Goal: Task Accomplishment & Management: Manage account settings

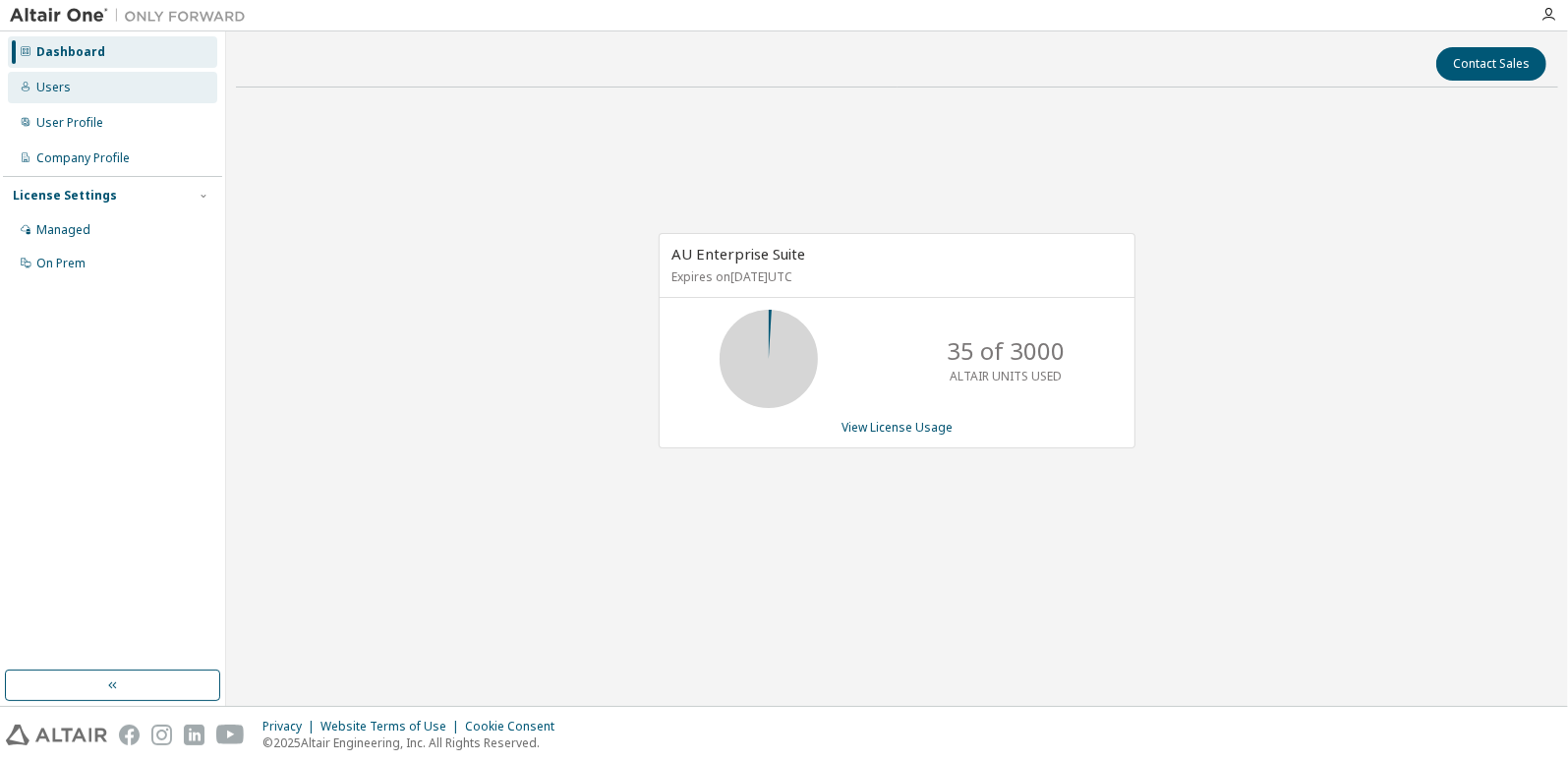
click at [50, 89] on div "Users" at bounding box center [54, 87] width 35 height 16
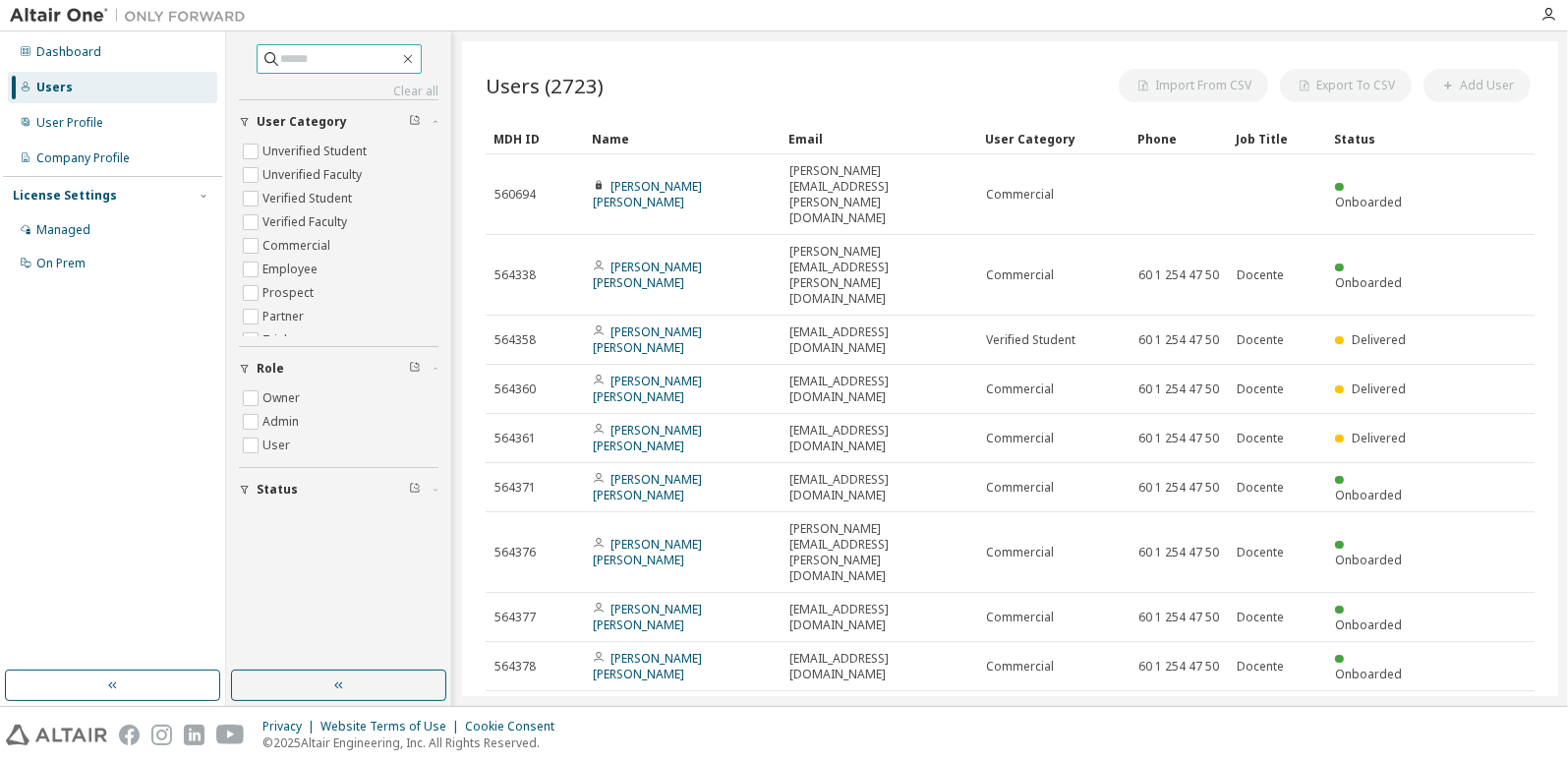
click at [283, 56] on input "text" at bounding box center [340, 59] width 118 height 20
type input "**********"
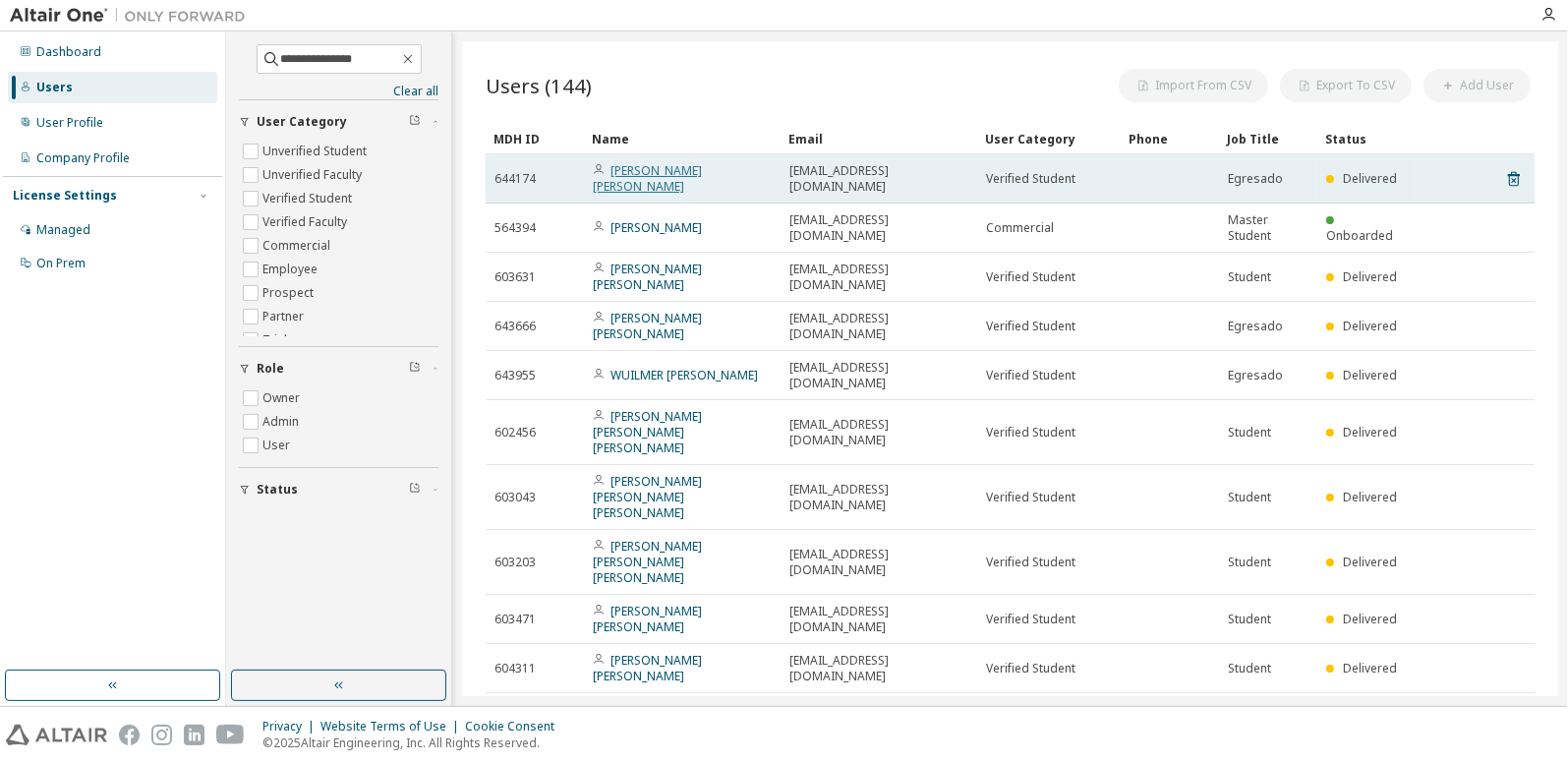
click at [653, 178] on link "[PERSON_NAME] [PERSON_NAME]" at bounding box center [647, 178] width 109 height 33
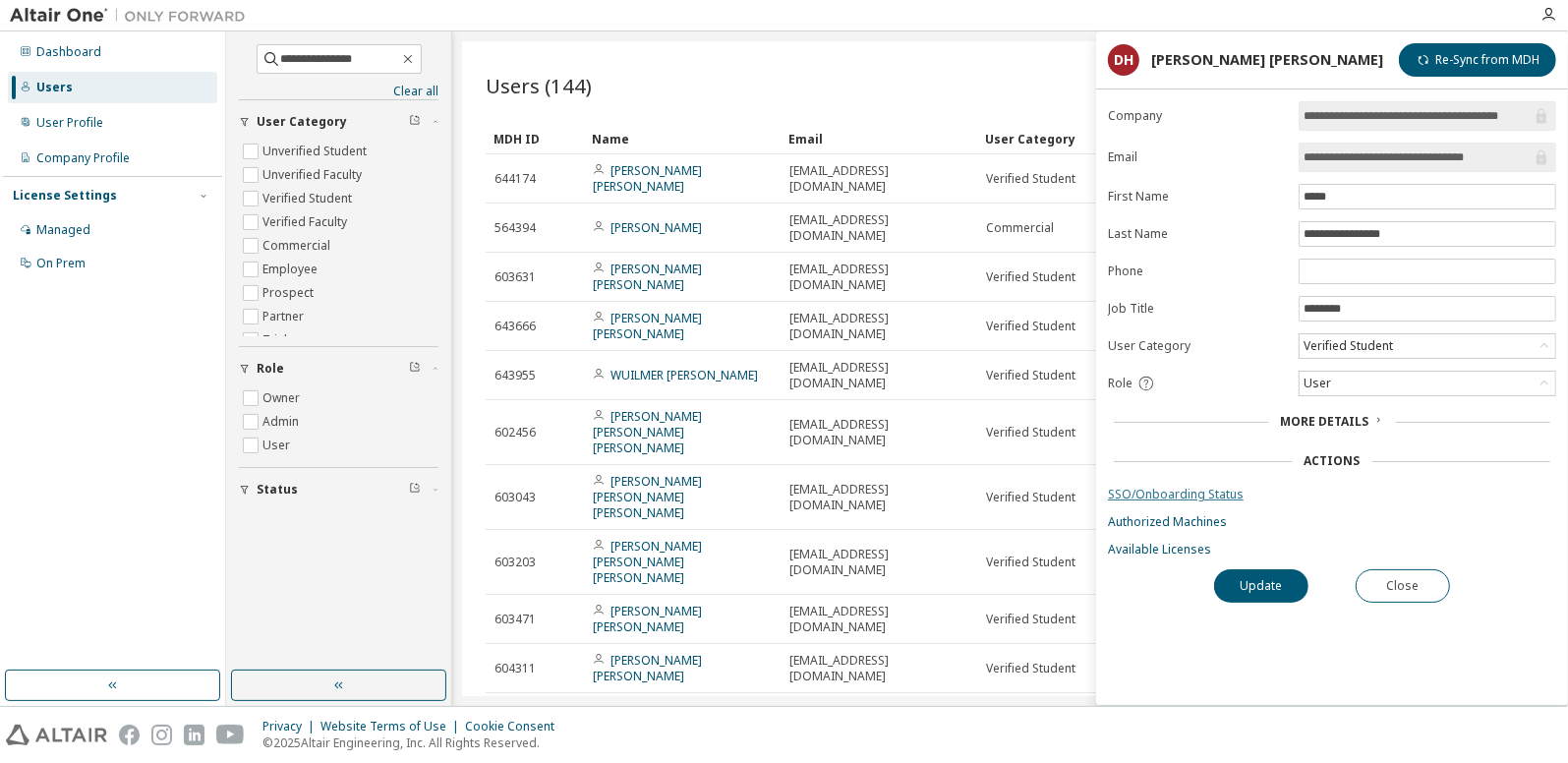
click at [1215, 492] on link "SSO/Onboarding Status" at bounding box center [1331, 495] width 448 height 16
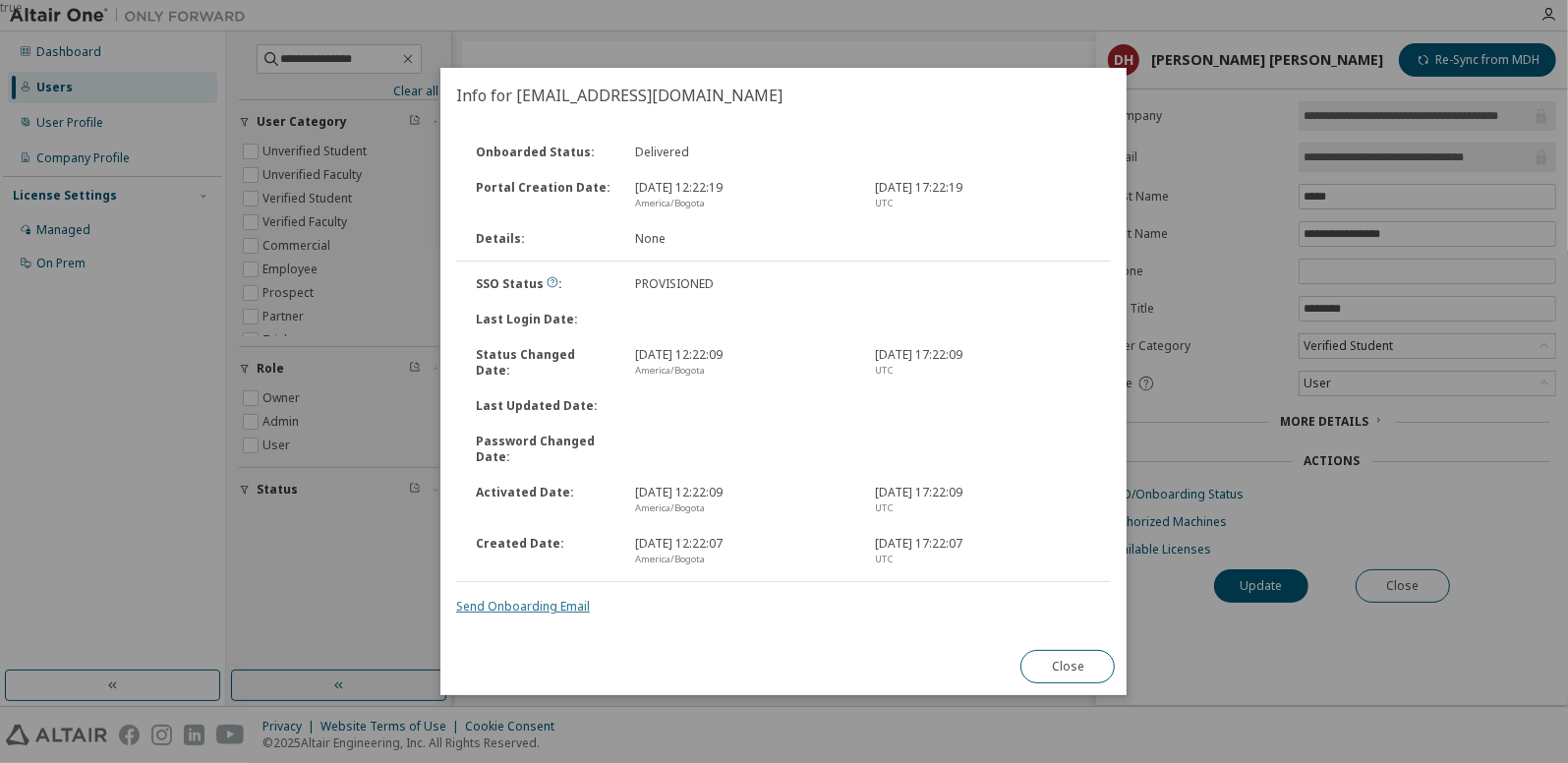
click at [528, 611] on link "Send Onboarding Email" at bounding box center [522, 606] width 134 height 17
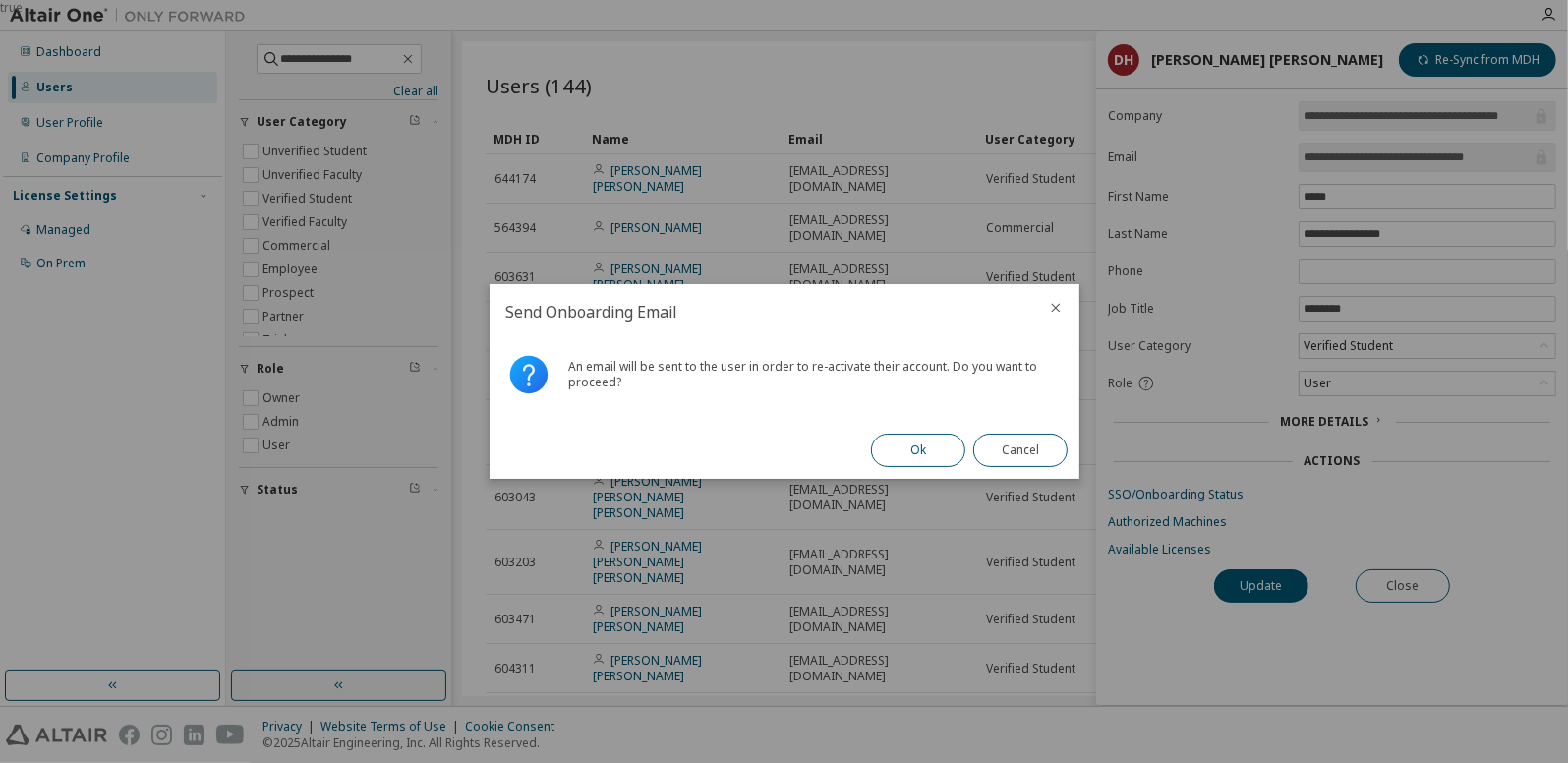
click at [904, 453] on button "Ok" at bounding box center [918, 450] width 94 height 34
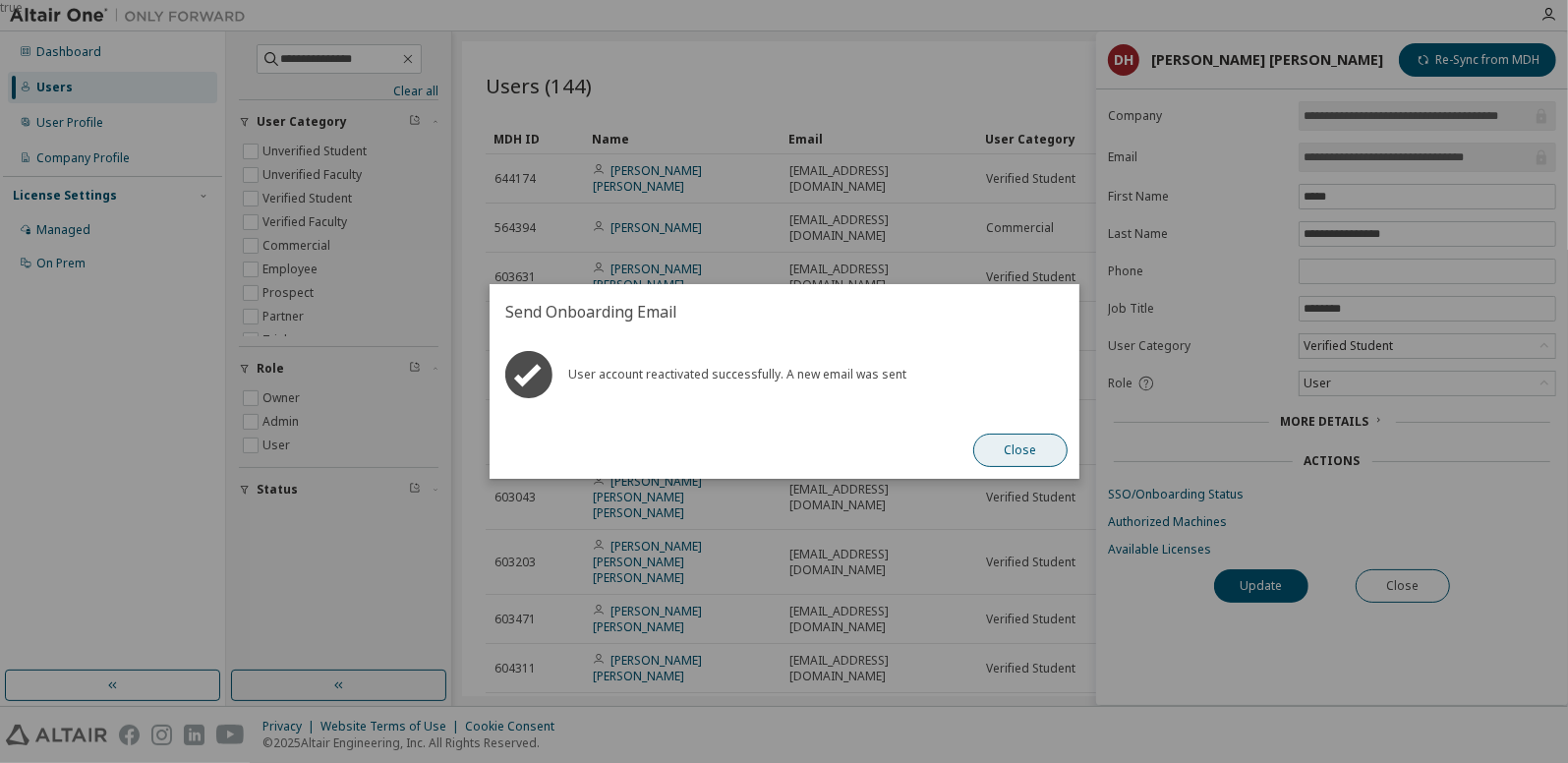
click at [1017, 450] on button "Close" at bounding box center [1020, 450] width 94 height 34
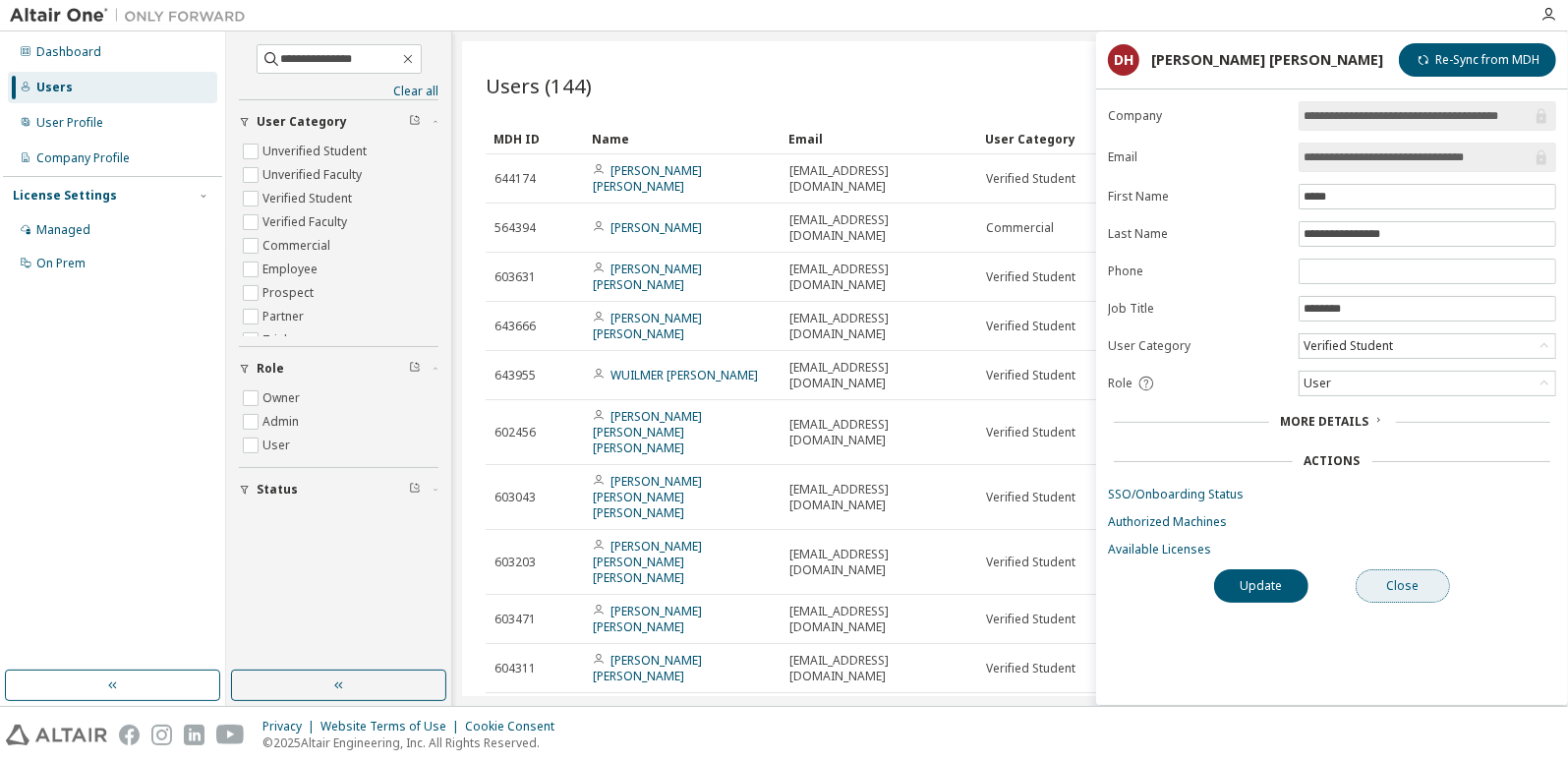
click at [1393, 572] on button "Close" at bounding box center [1402, 586] width 94 height 34
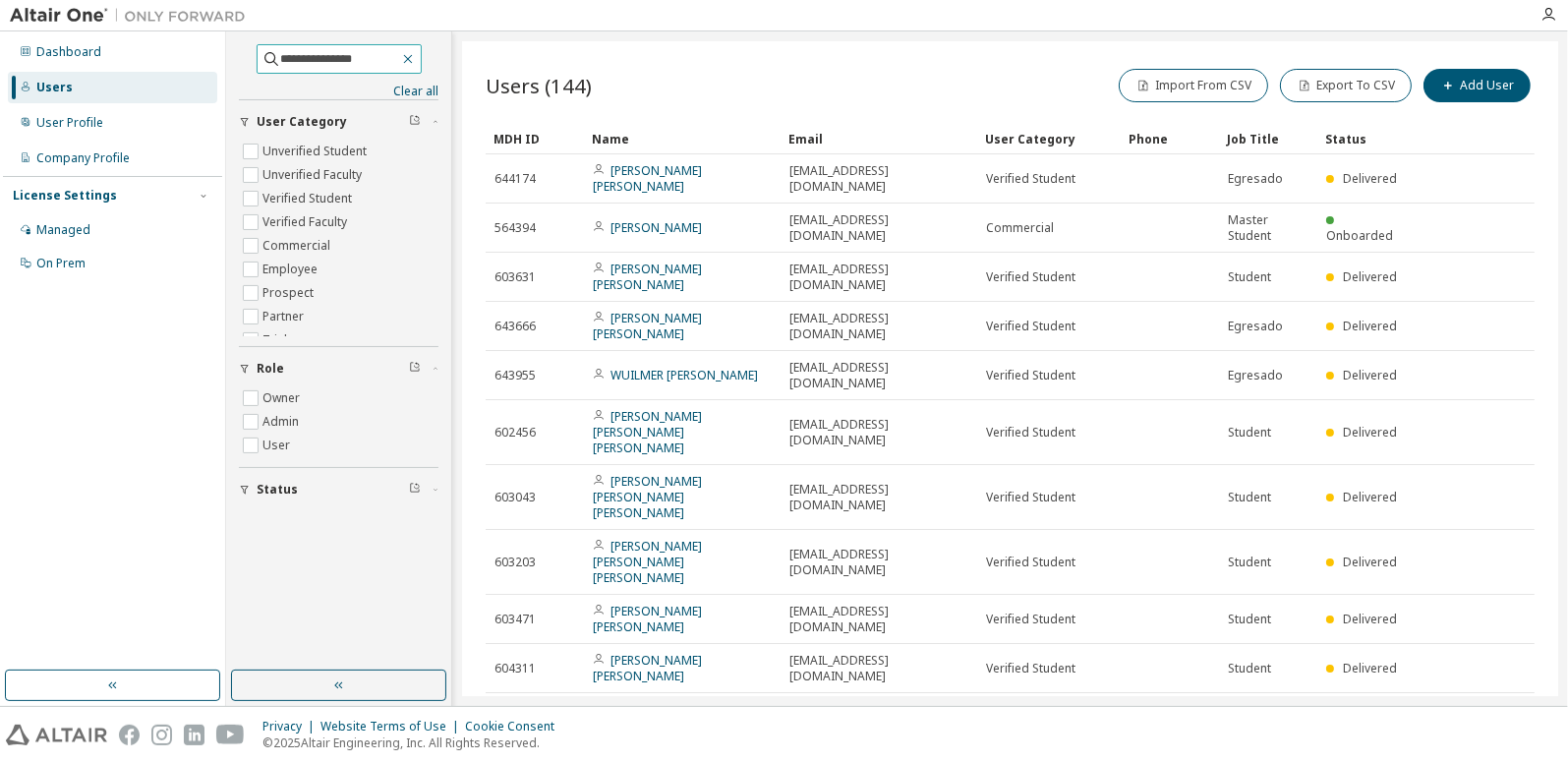
click at [416, 52] on icon "button" at bounding box center [408, 59] width 16 height 16
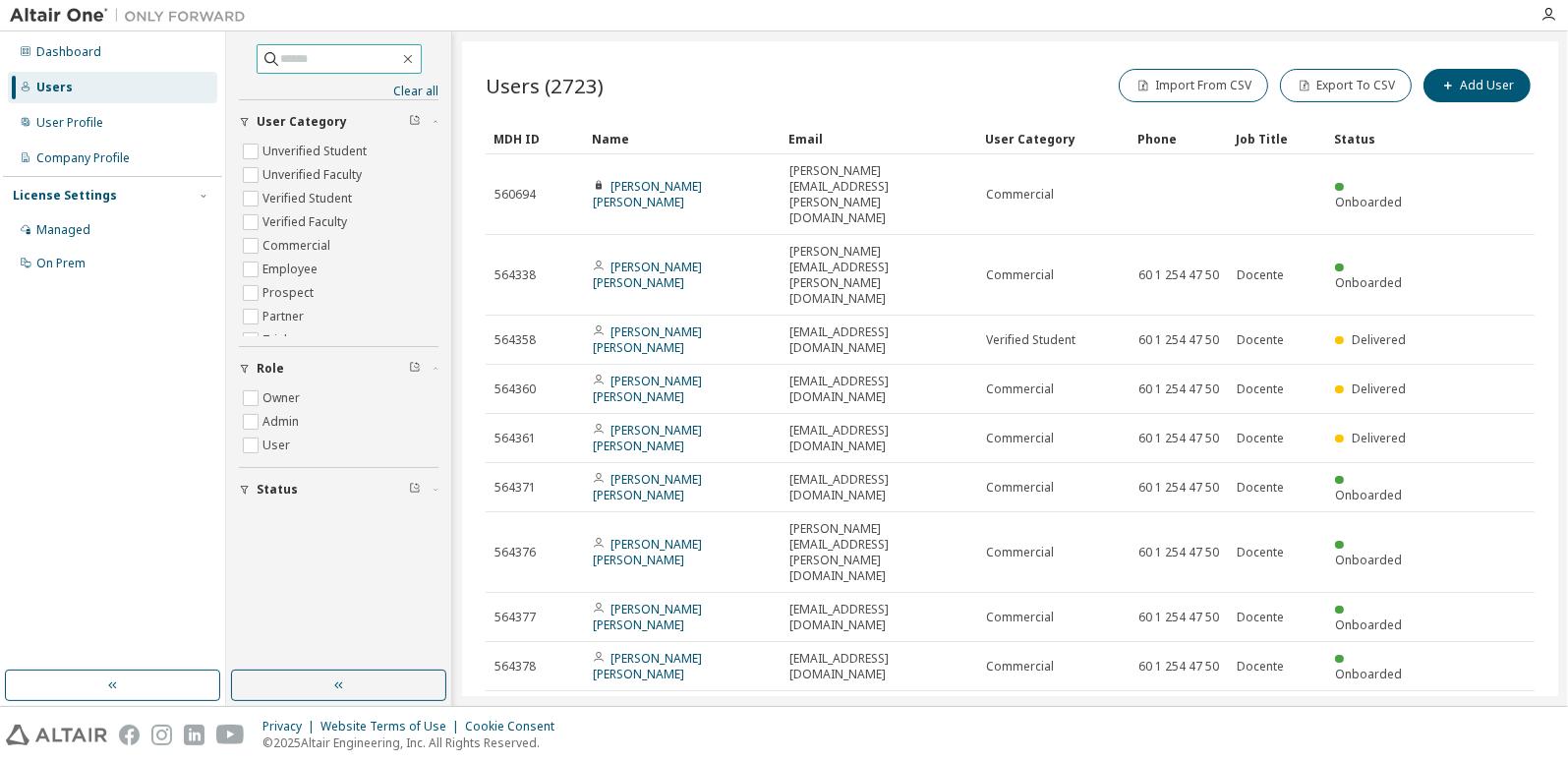
click at [297, 55] on input "text" at bounding box center [340, 59] width 118 height 20
type input "**********"
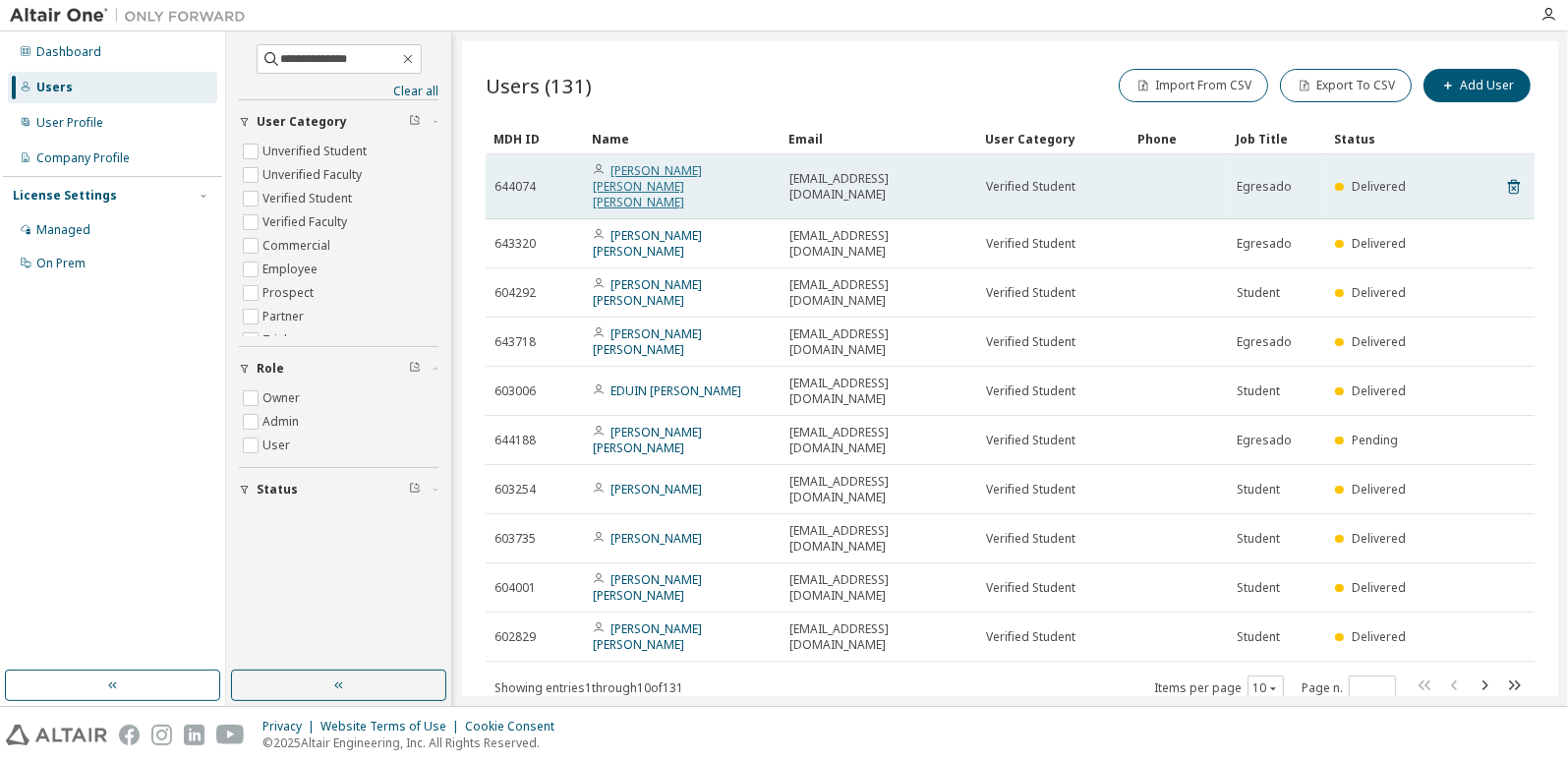
click at [645, 173] on link "[PERSON_NAME] [PERSON_NAME] [PERSON_NAME]" at bounding box center [647, 186] width 109 height 48
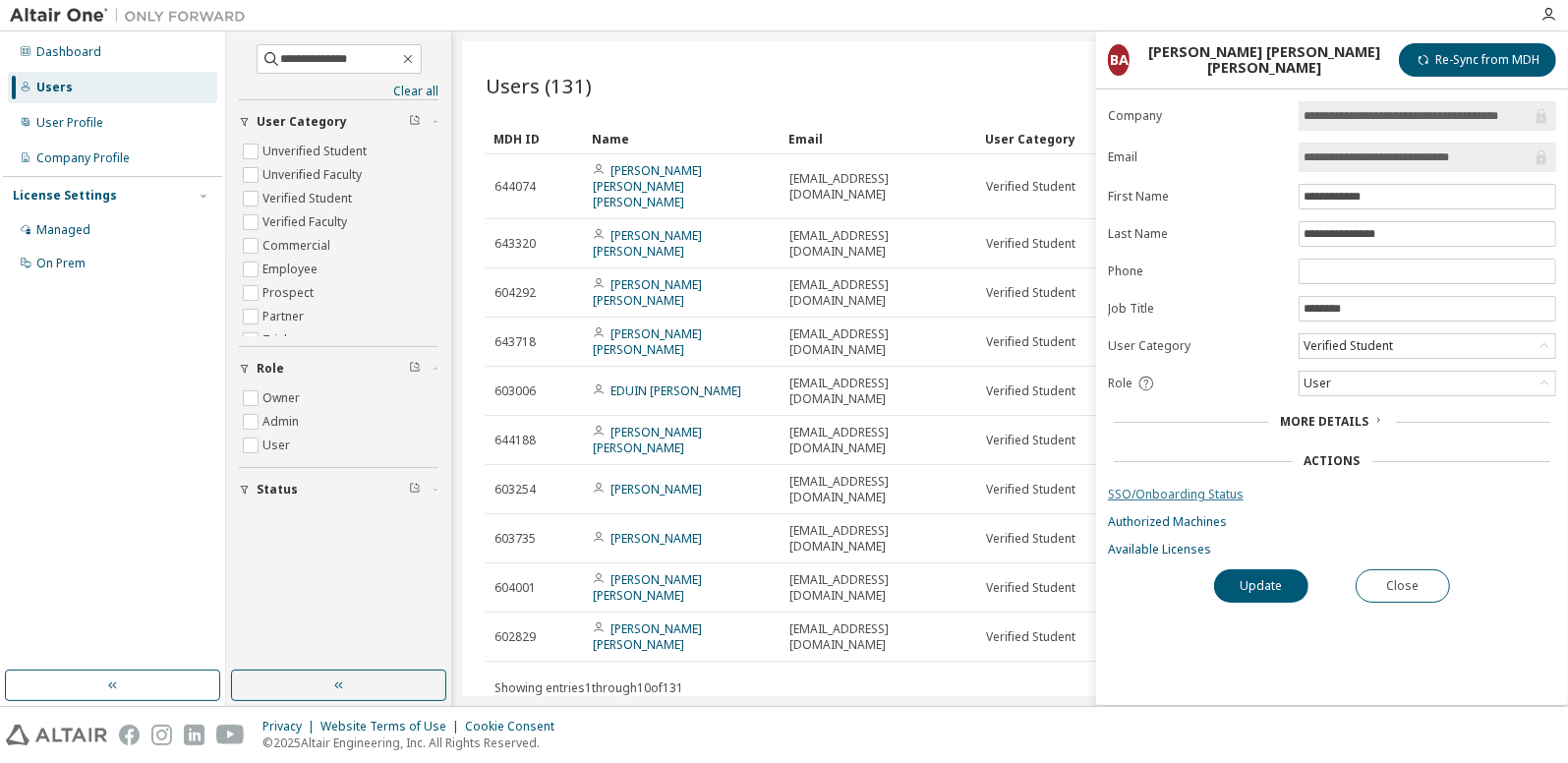
click at [1161, 487] on link "SSO/Onboarding Status" at bounding box center [1331, 495] width 448 height 16
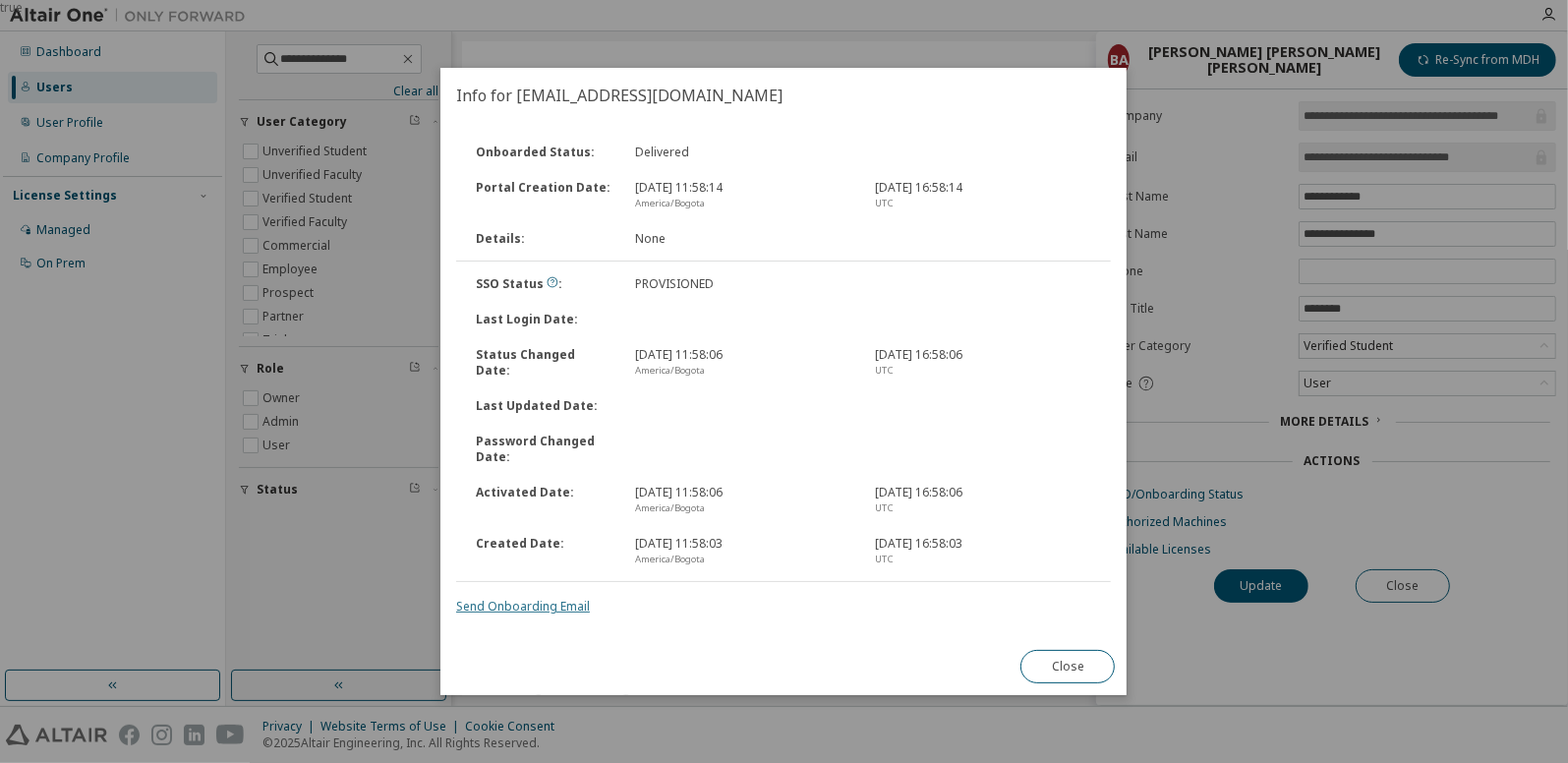
click at [534, 608] on link "Send Onboarding Email" at bounding box center [522, 606] width 134 height 17
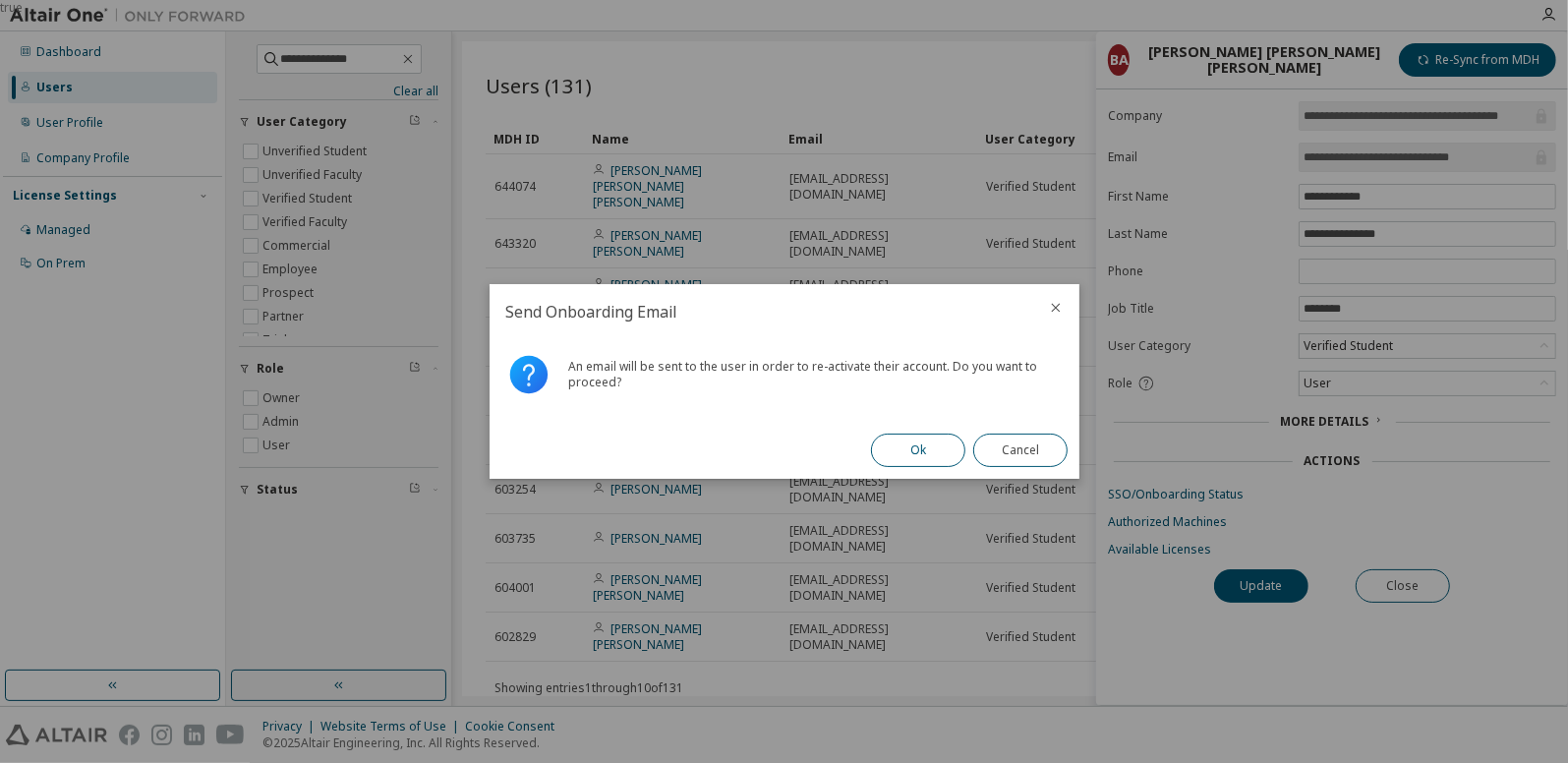
click at [911, 444] on button "Ok" at bounding box center [918, 450] width 94 height 34
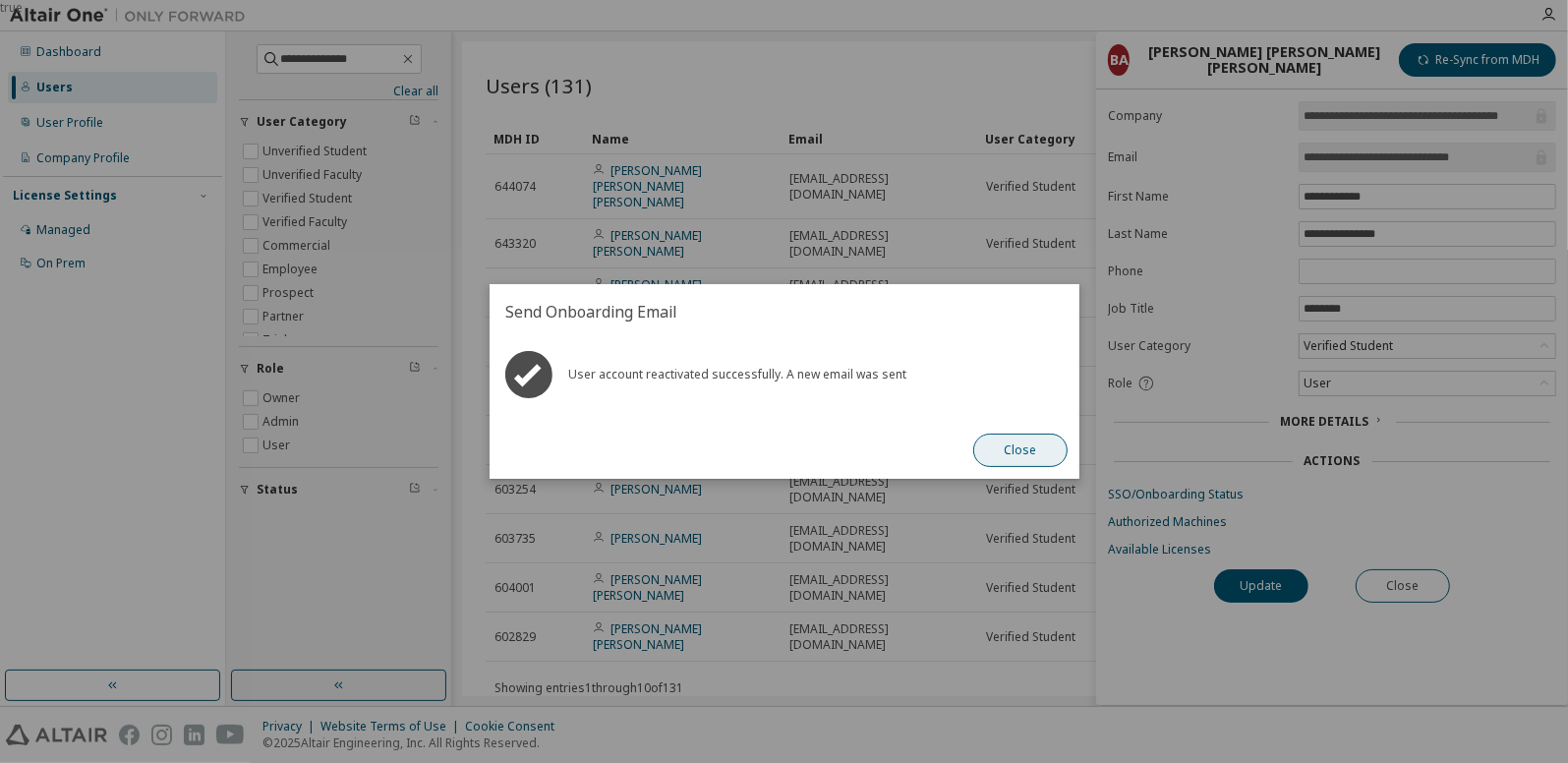
click at [1003, 449] on button "Close" at bounding box center [1020, 450] width 94 height 34
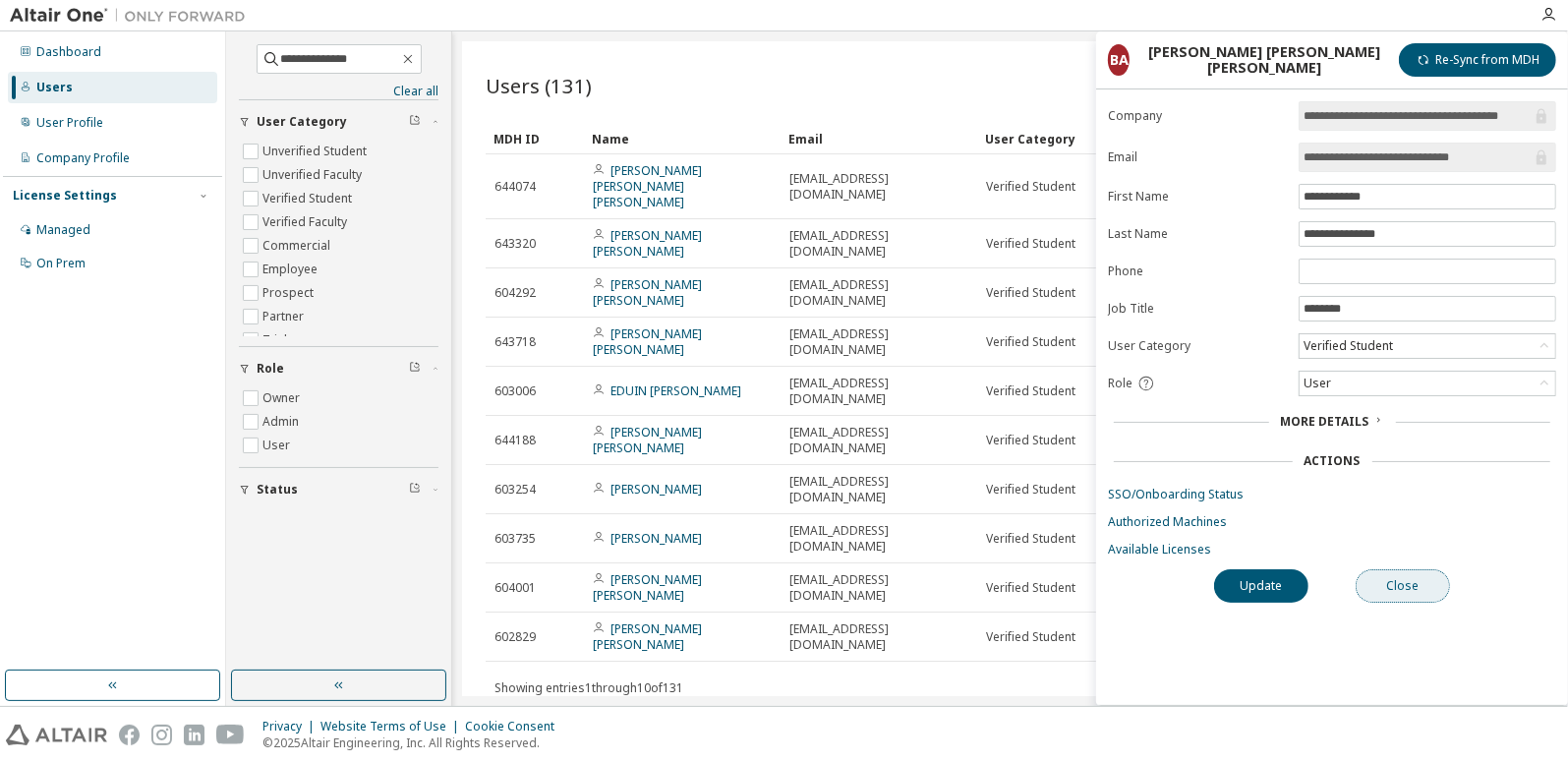
click at [1388, 593] on button "Close" at bounding box center [1402, 586] width 94 height 34
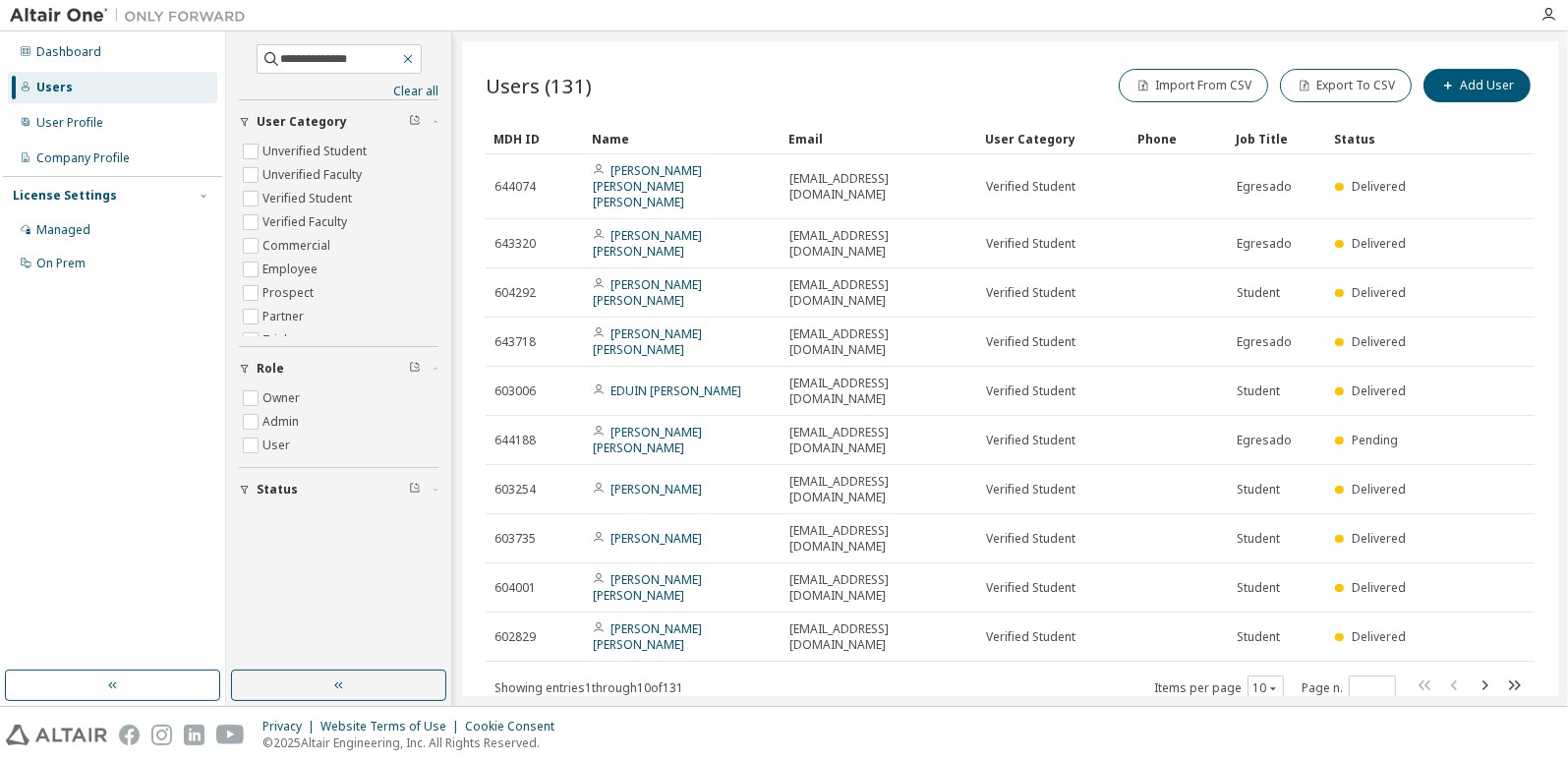
click at [412, 61] on icon "button" at bounding box center [407, 59] width 9 height 9
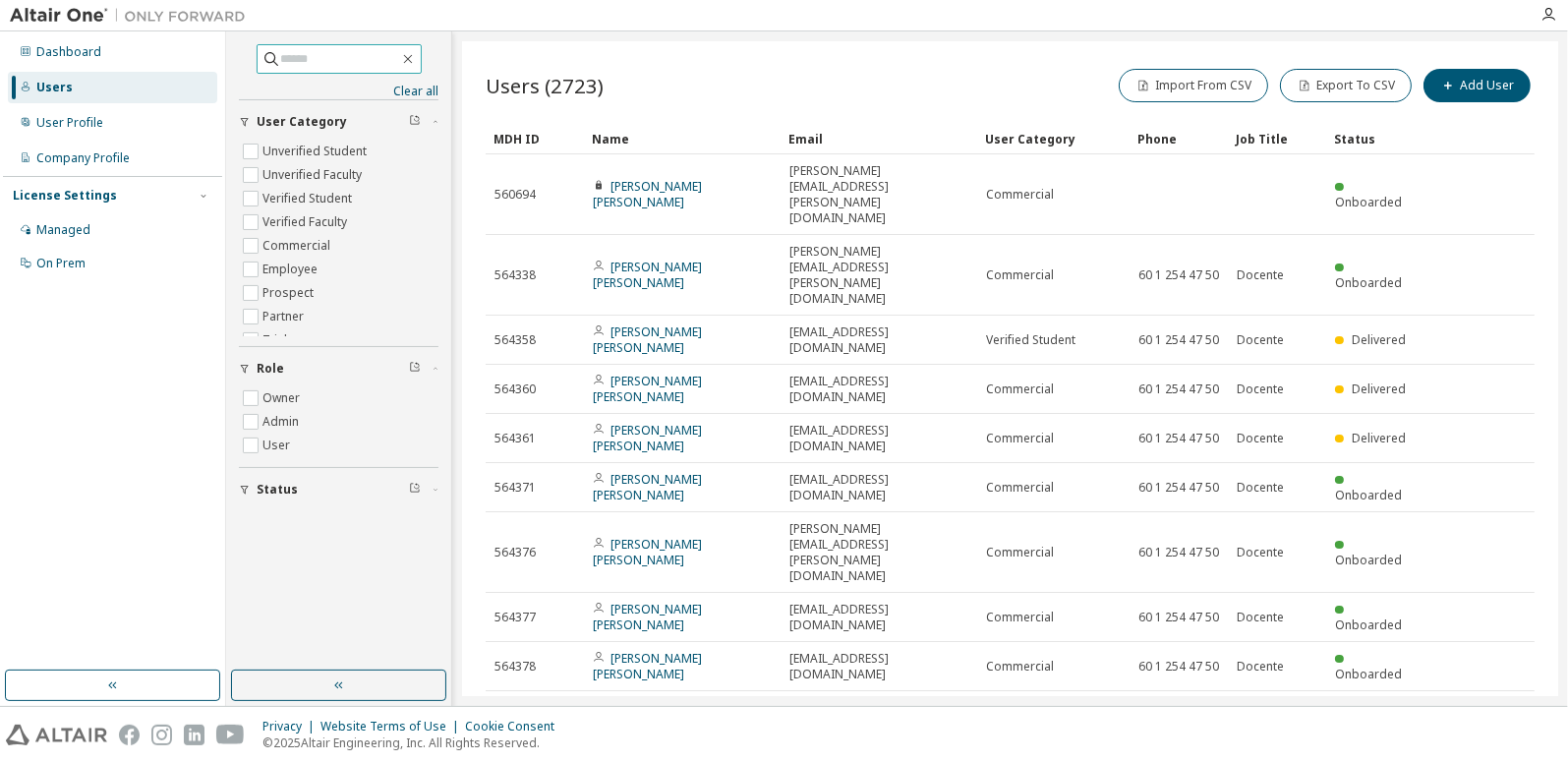
click at [343, 61] on input "text" at bounding box center [340, 59] width 118 height 20
type input "**********"
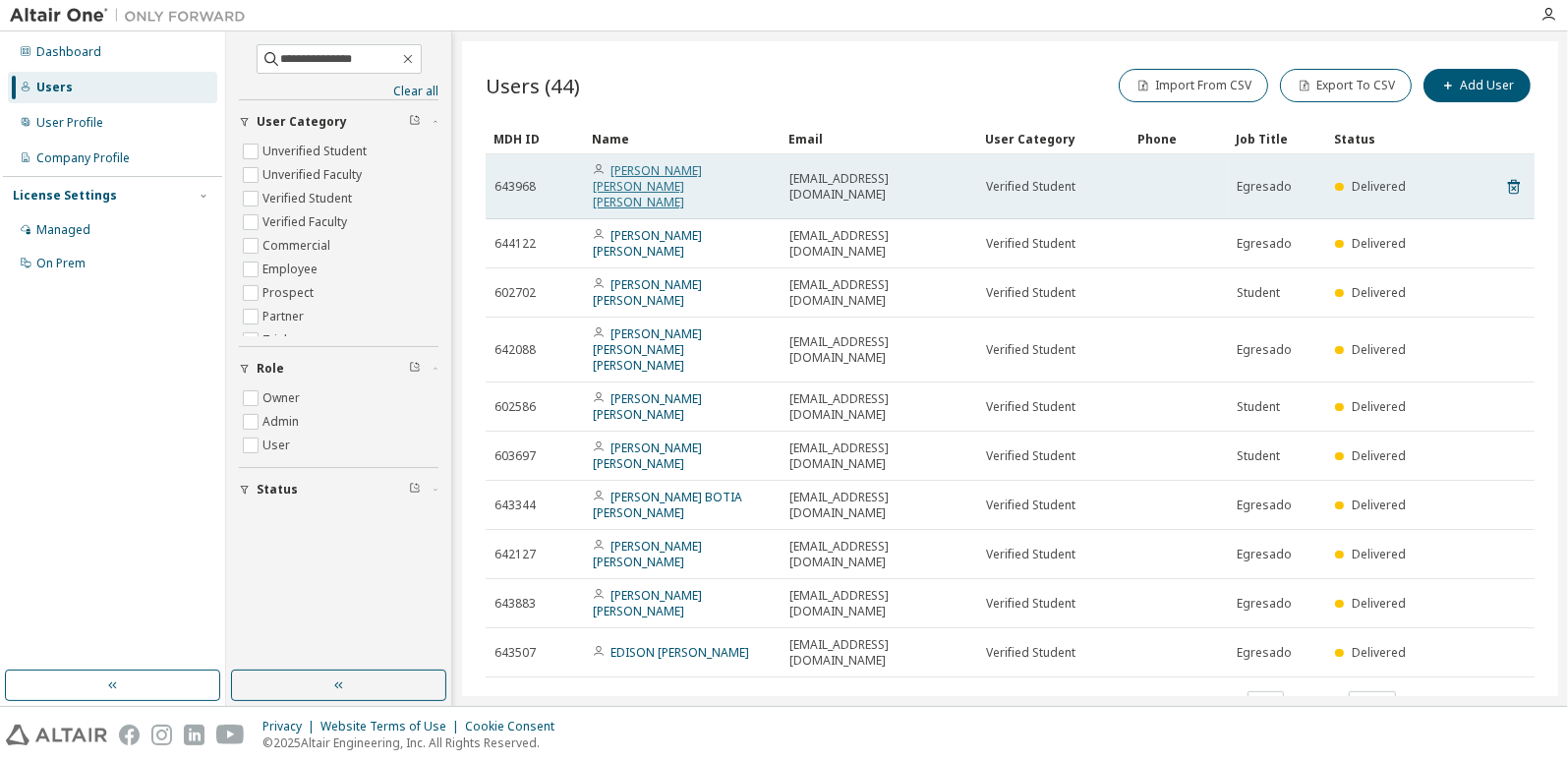
click at [652, 172] on link "[PERSON_NAME] [PERSON_NAME] [PERSON_NAME]" at bounding box center [647, 186] width 109 height 48
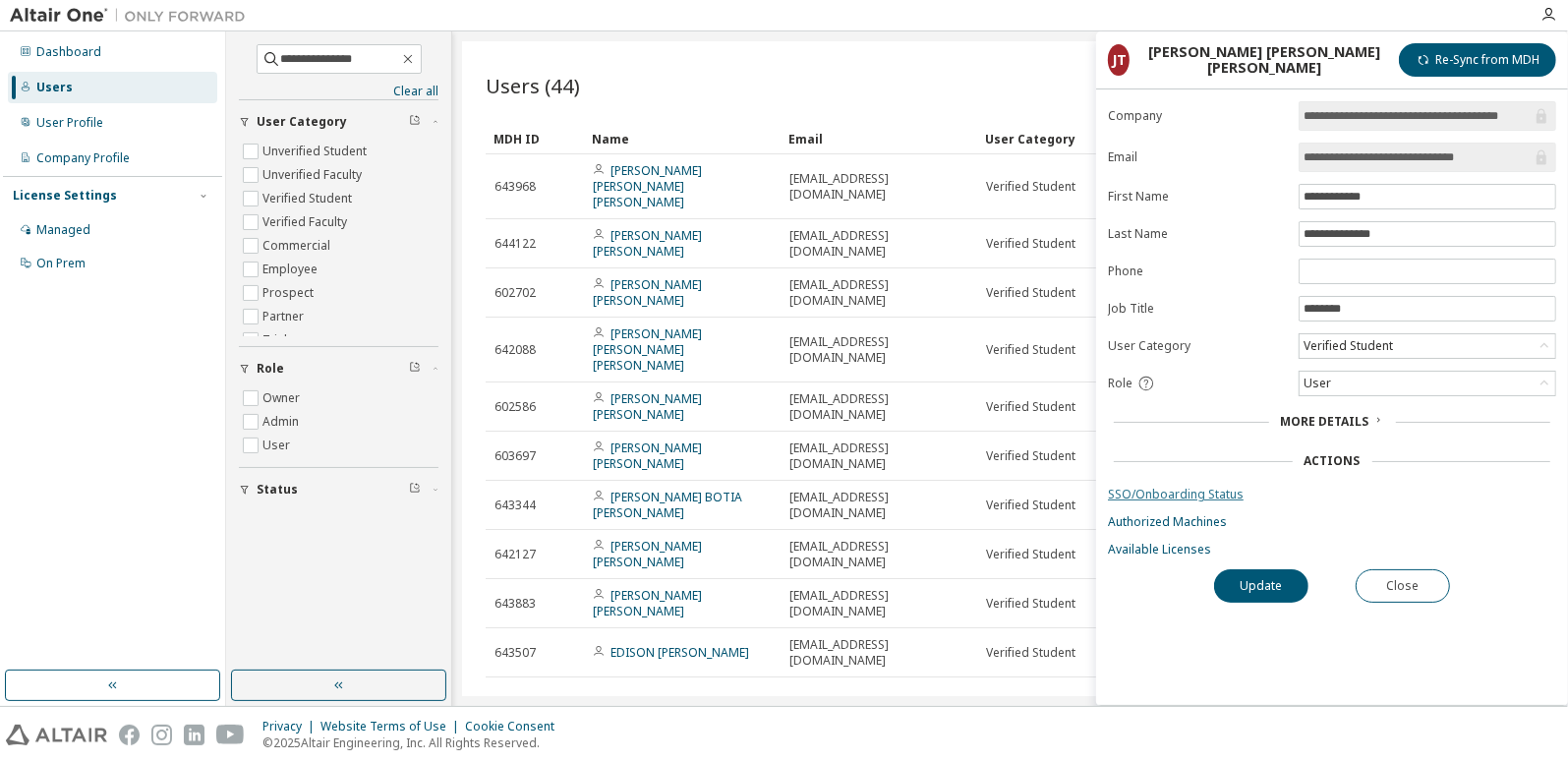
click at [1190, 487] on link "SSO/Onboarding Status" at bounding box center [1331, 495] width 448 height 16
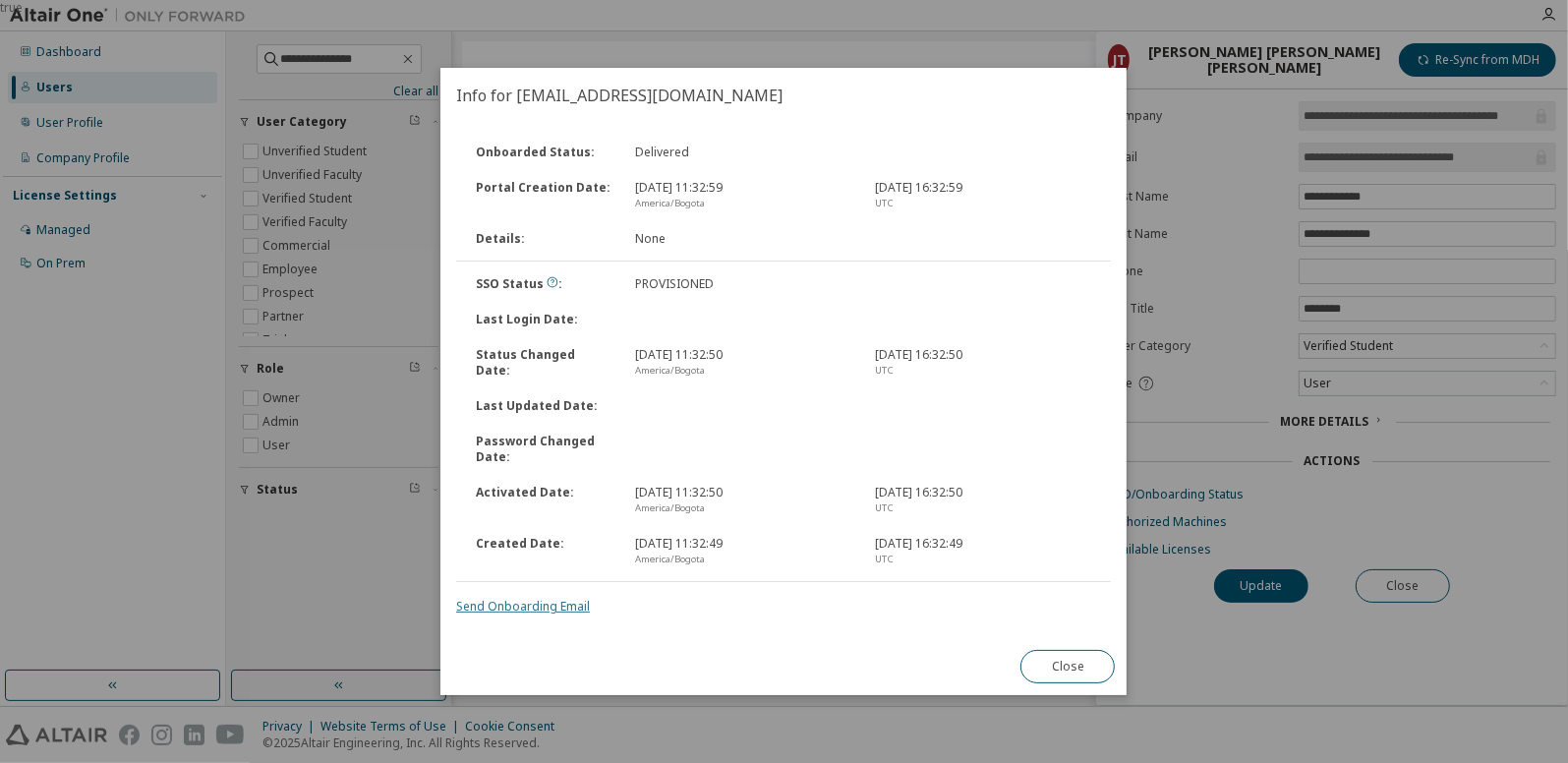
click at [536, 608] on link "Send Onboarding Email" at bounding box center [522, 606] width 134 height 17
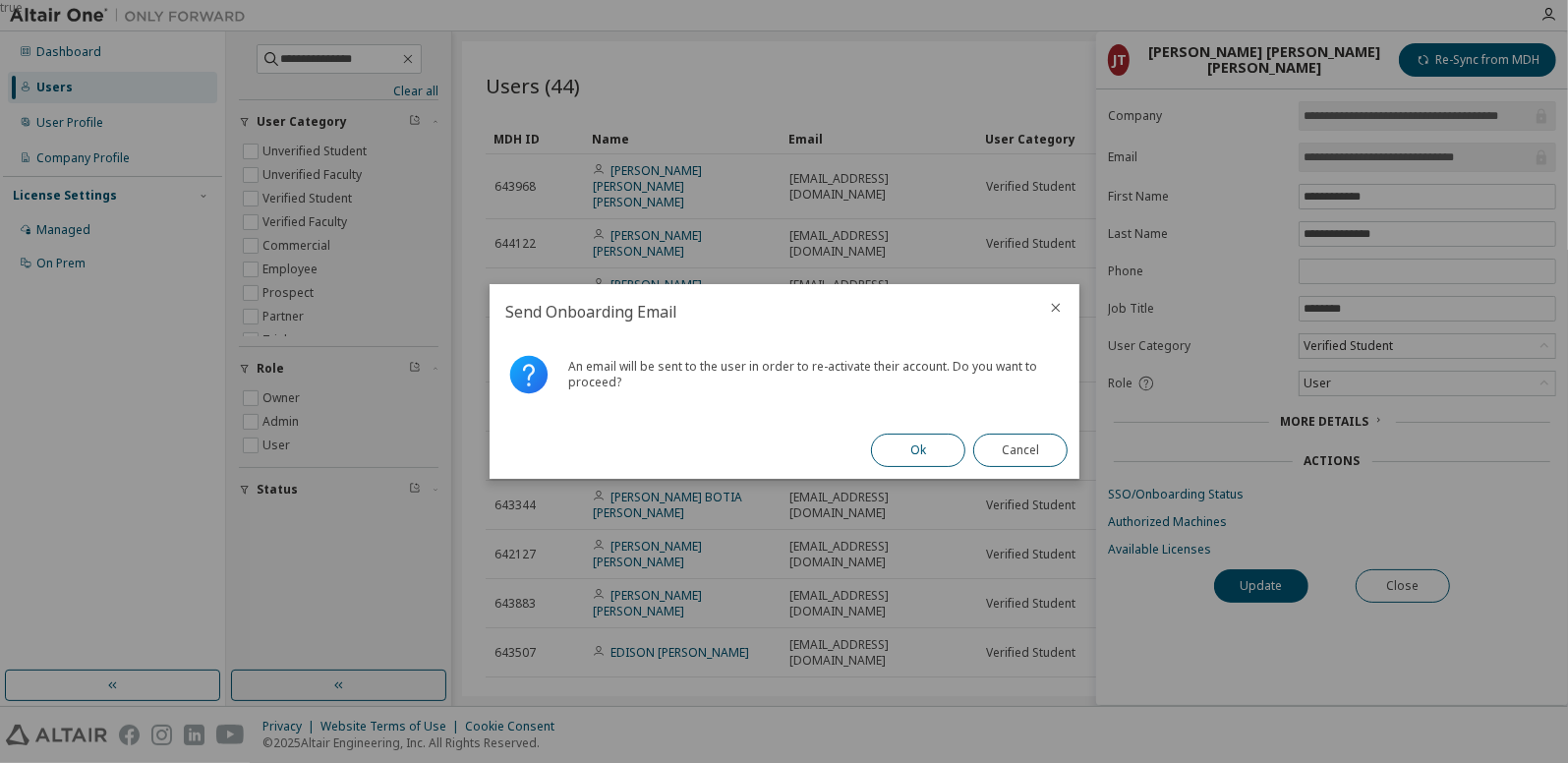
click at [925, 448] on button "Ok" at bounding box center [918, 450] width 94 height 34
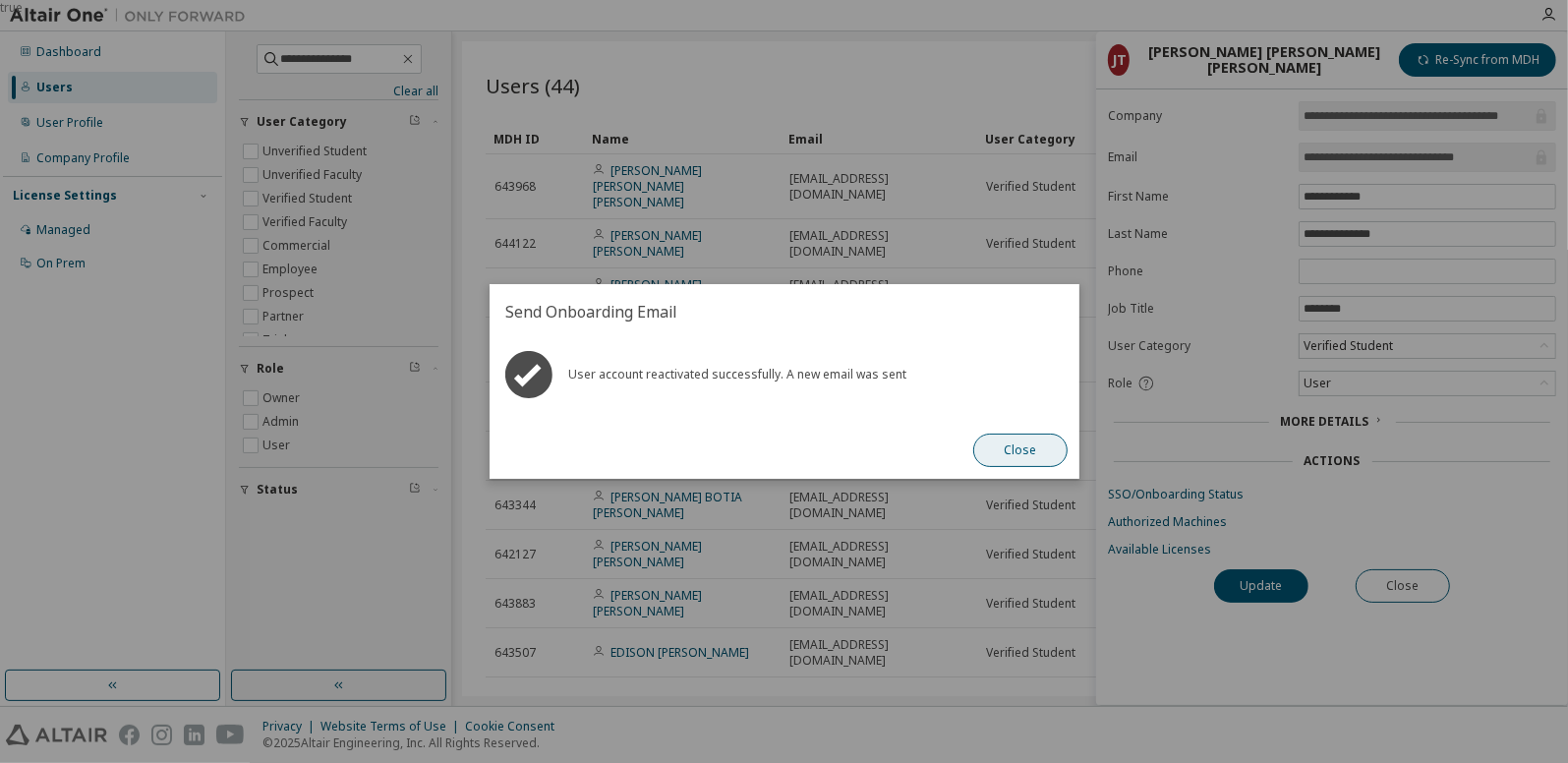
click at [1013, 453] on button "Close" at bounding box center [1020, 450] width 94 height 34
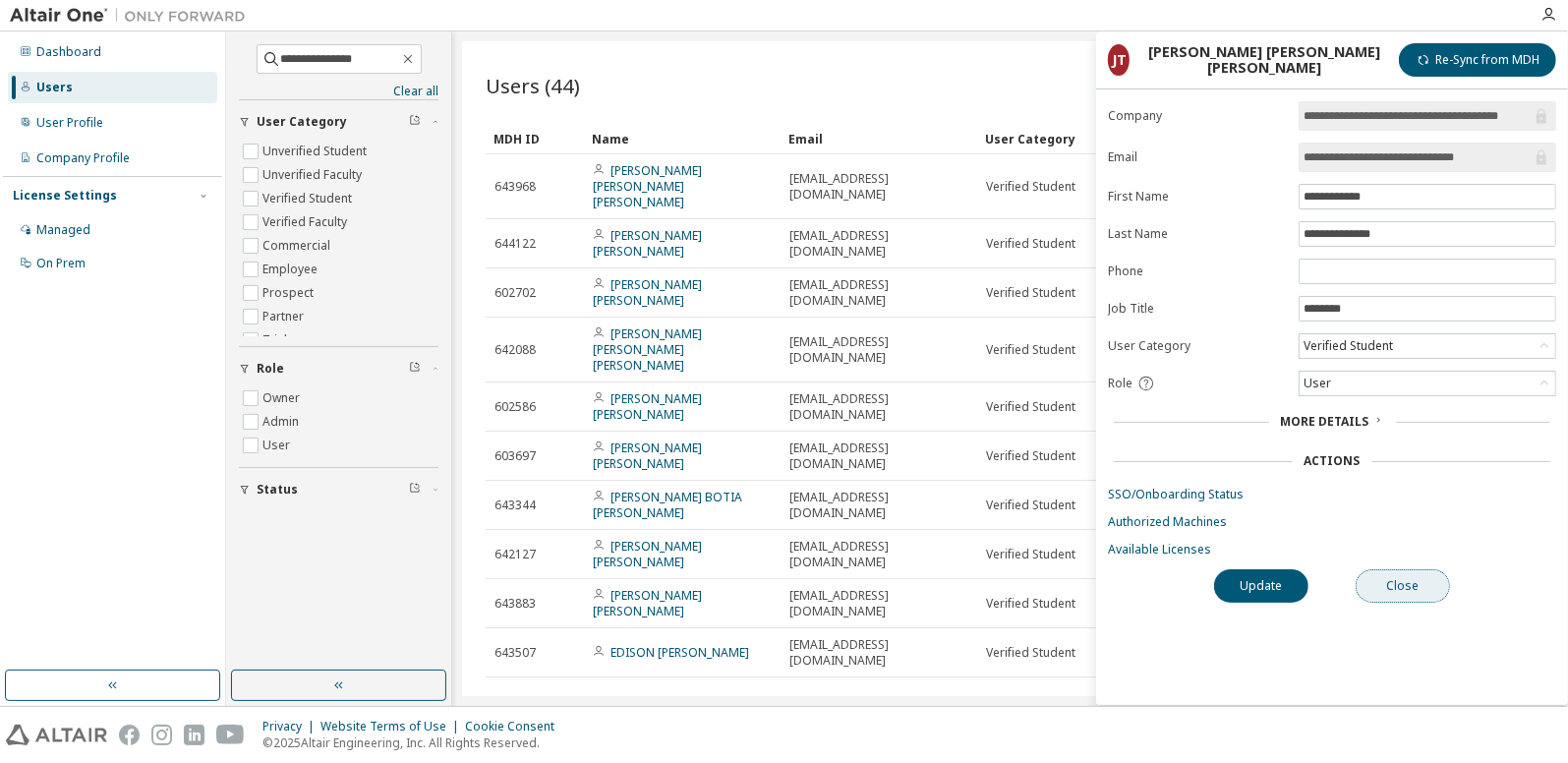
click at [1382, 588] on button "Close" at bounding box center [1402, 586] width 94 height 34
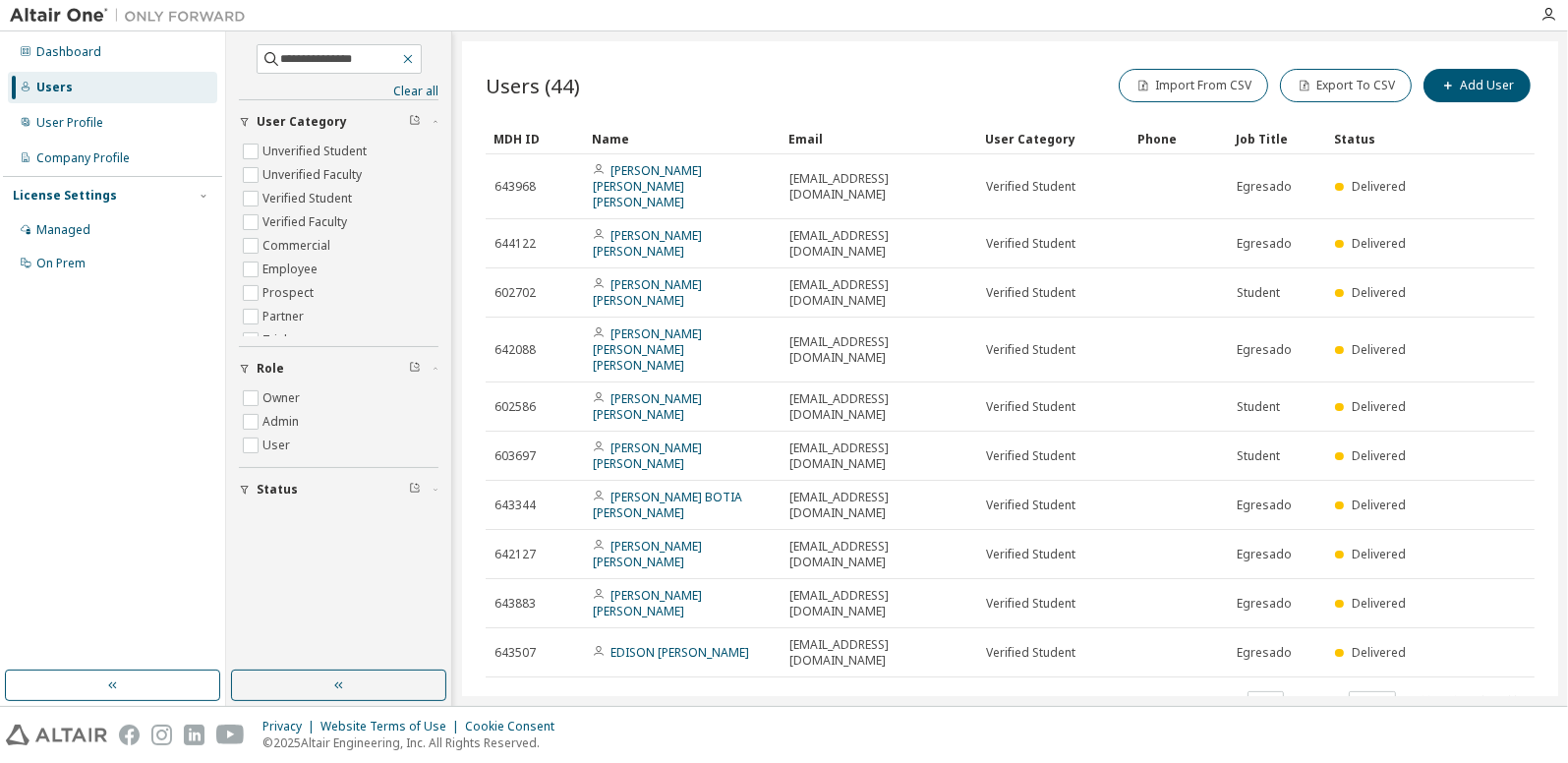
click at [416, 64] on icon "button" at bounding box center [408, 59] width 16 height 16
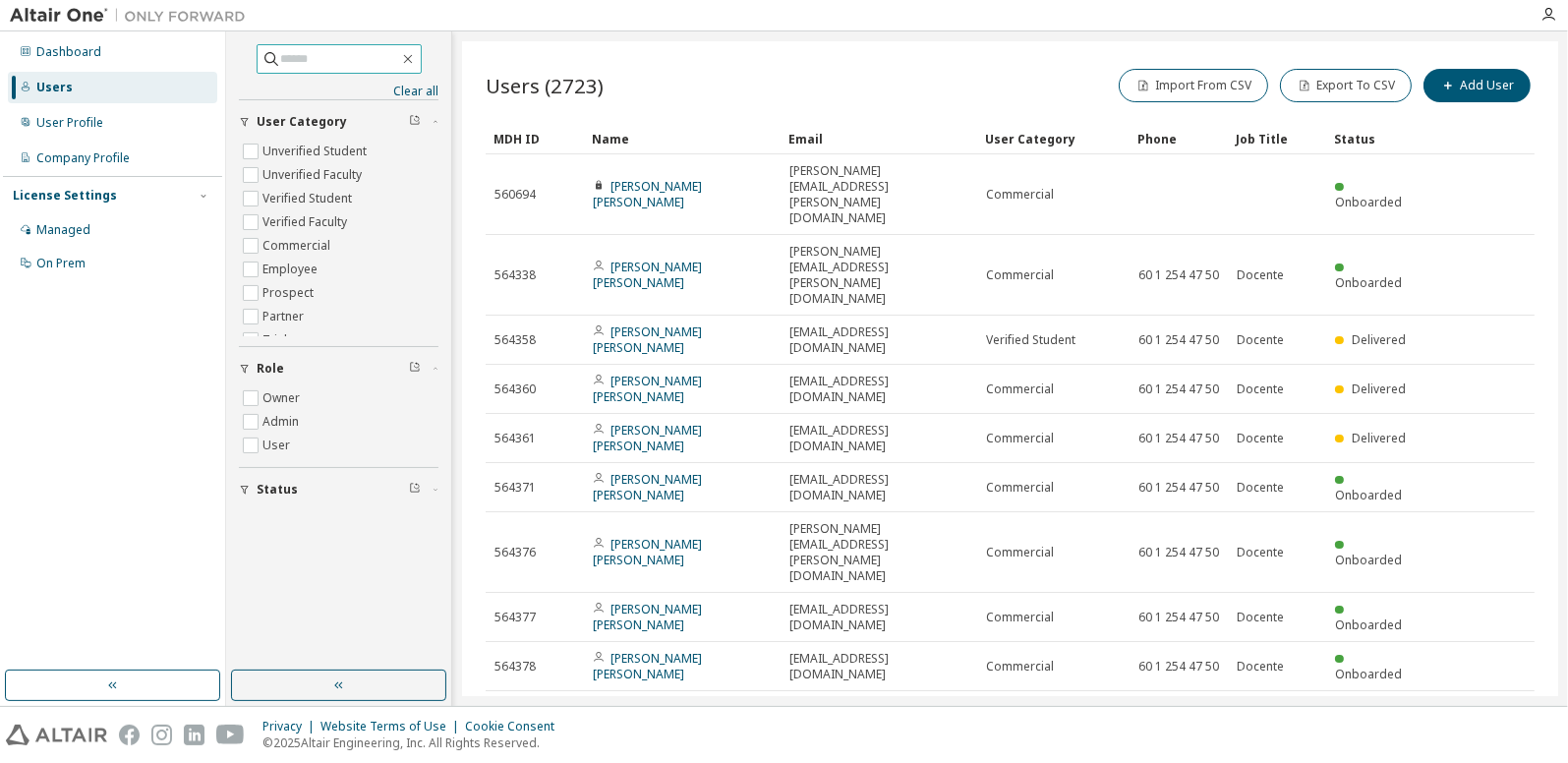
click at [338, 62] on input "text" at bounding box center [340, 59] width 118 height 20
type input "**********"
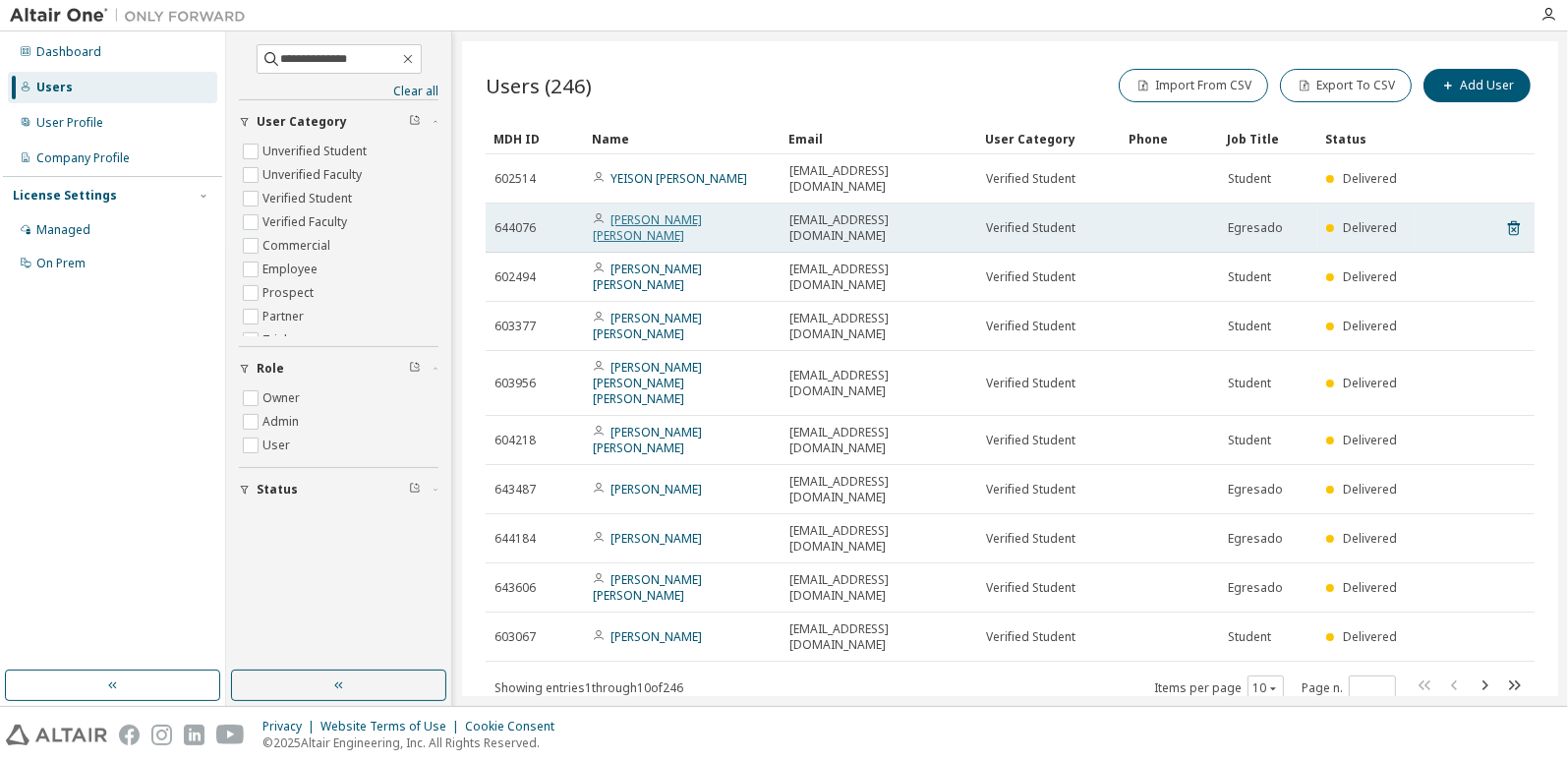
click at [695, 226] on link "[PERSON_NAME] [PERSON_NAME]" at bounding box center [647, 228] width 109 height 33
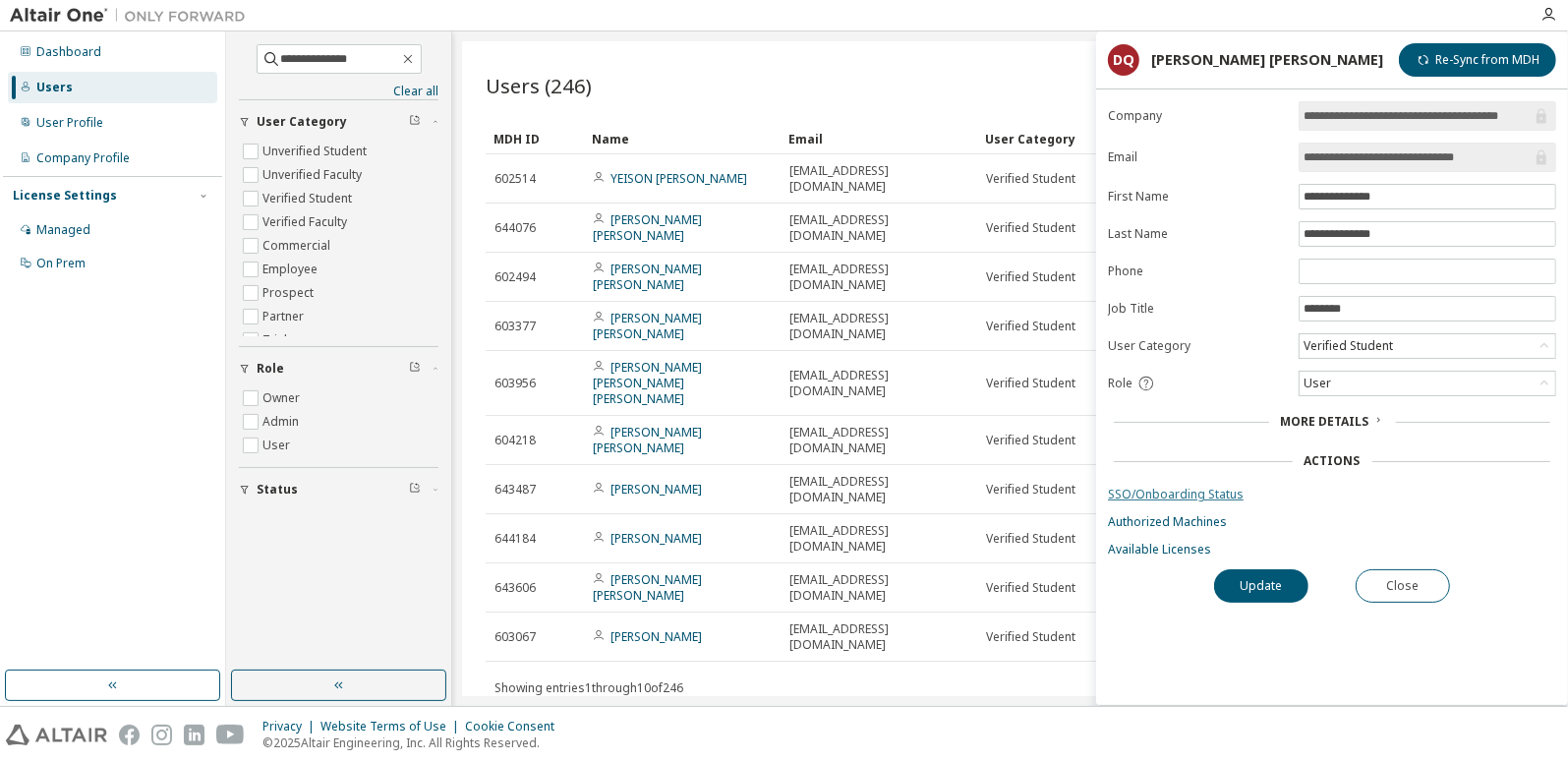
click at [1188, 494] on link "SSO/Onboarding Status" at bounding box center [1331, 495] width 448 height 16
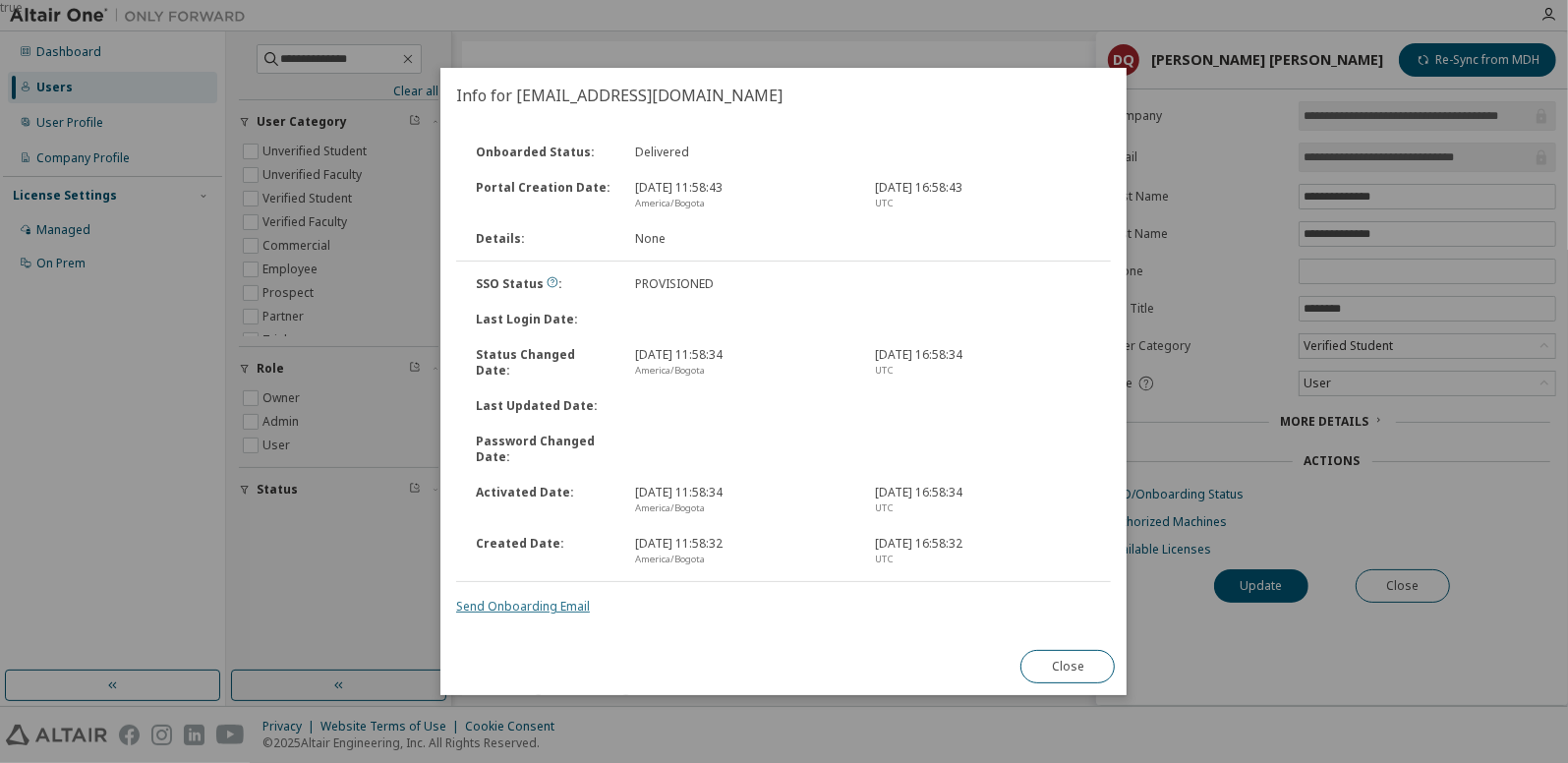
click at [525, 613] on link "Send Onboarding Email" at bounding box center [522, 606] width 134 height 17
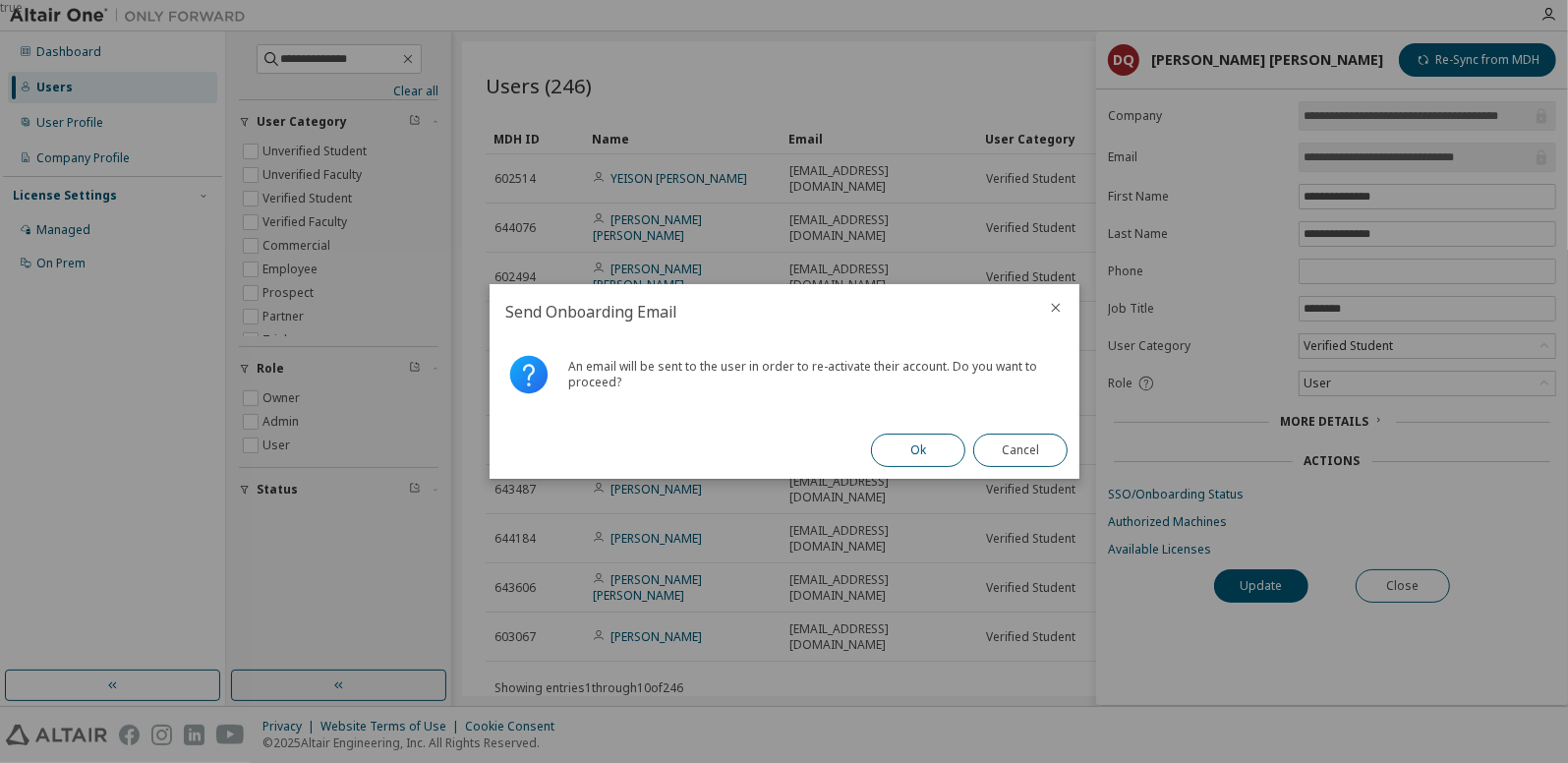
click at [900, 466] on button "Ok" at bounding box center [918, 450] width 94 height 34
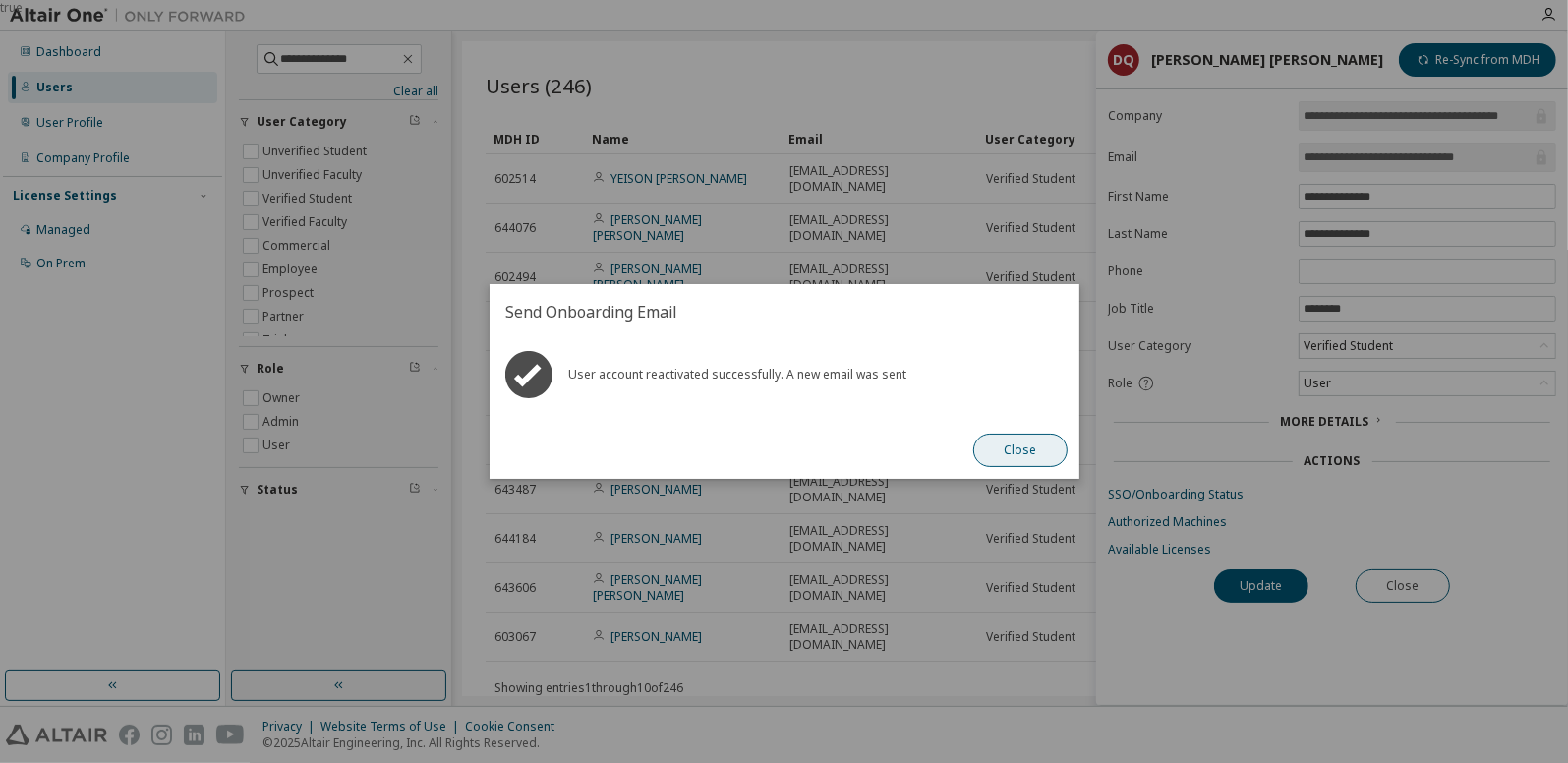
click at [995, 445] on button "Close" at bounding box center [1020, 450] width 94 height 34
